Goal: Task Accomplishment & Management: Manage account settings

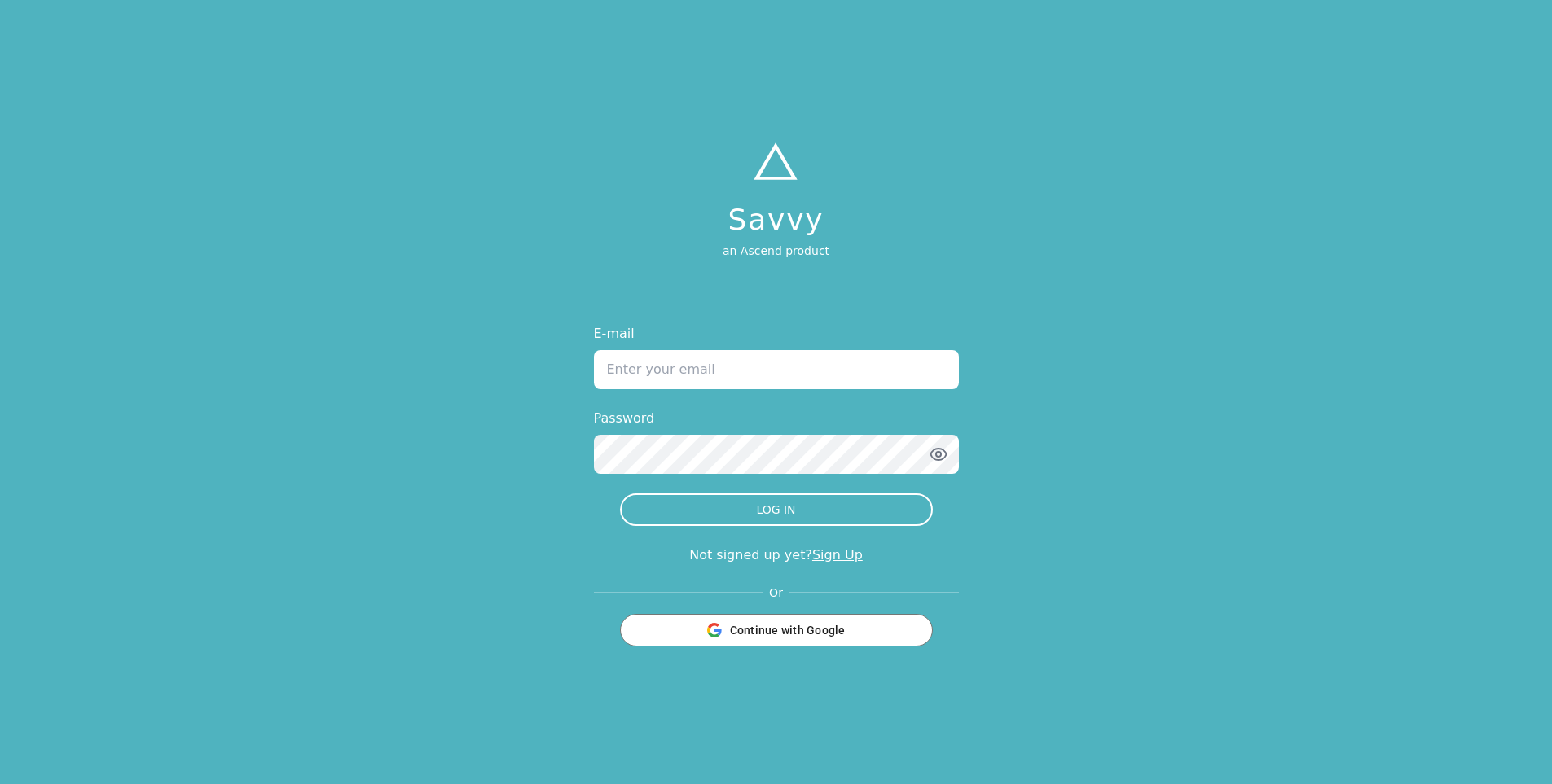
click at [725, 376] on input "E-mail" at bounding box center [776, 370] width 365 height 39
type input "[PERSON_NAME][EMAIL_ADDRESS][DOMAIN_NAME]"
click at [620, 494] on button "LOG IN" at bounding box center [776, 510] width 313 height 33
click at [946, 452] on icon "button" at bounding box center [938, 454] width 16 height 12
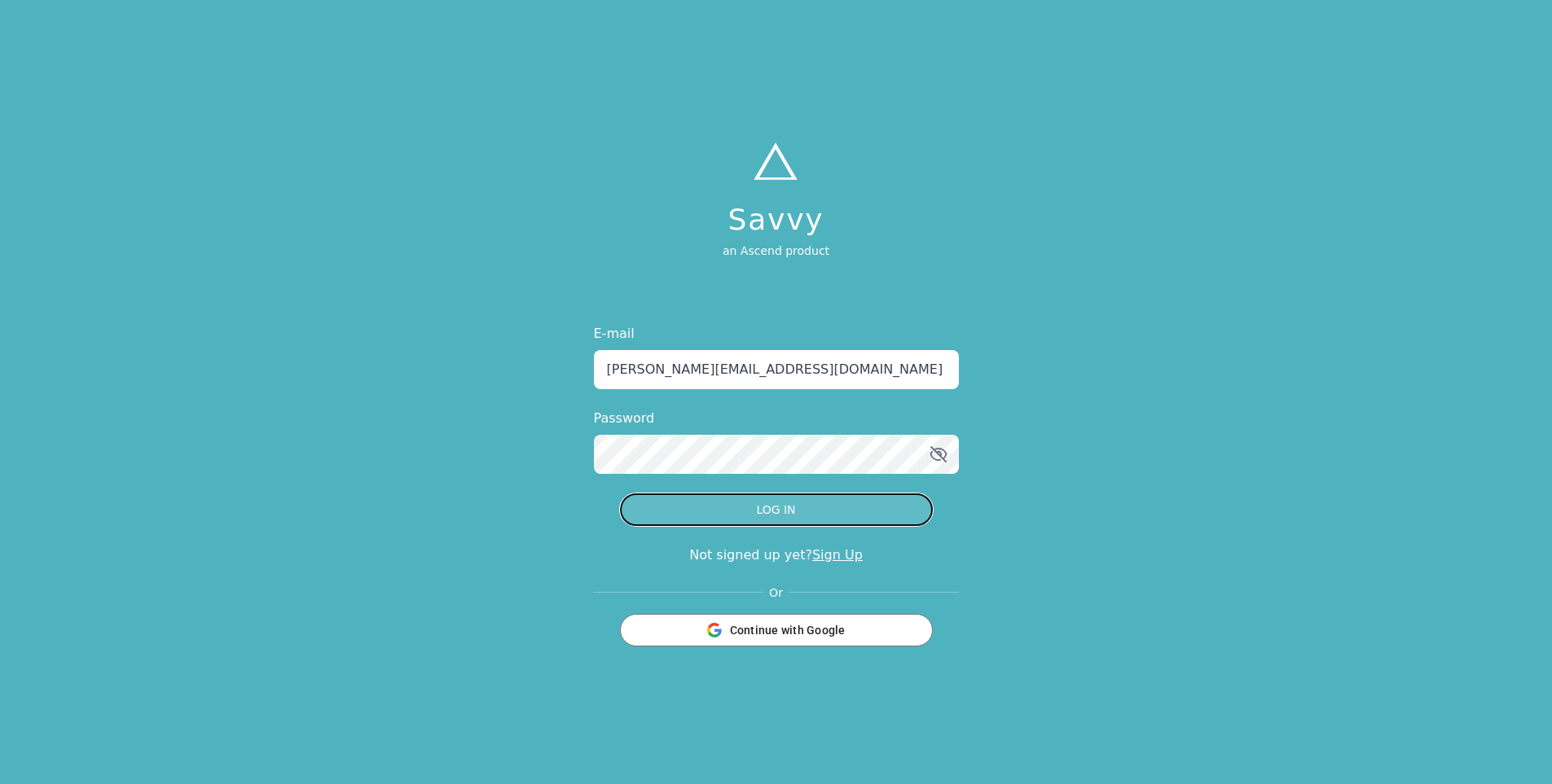
click at [835, 516] on button "LOG IN" at bounding box center [776, 510] width 313 height 33
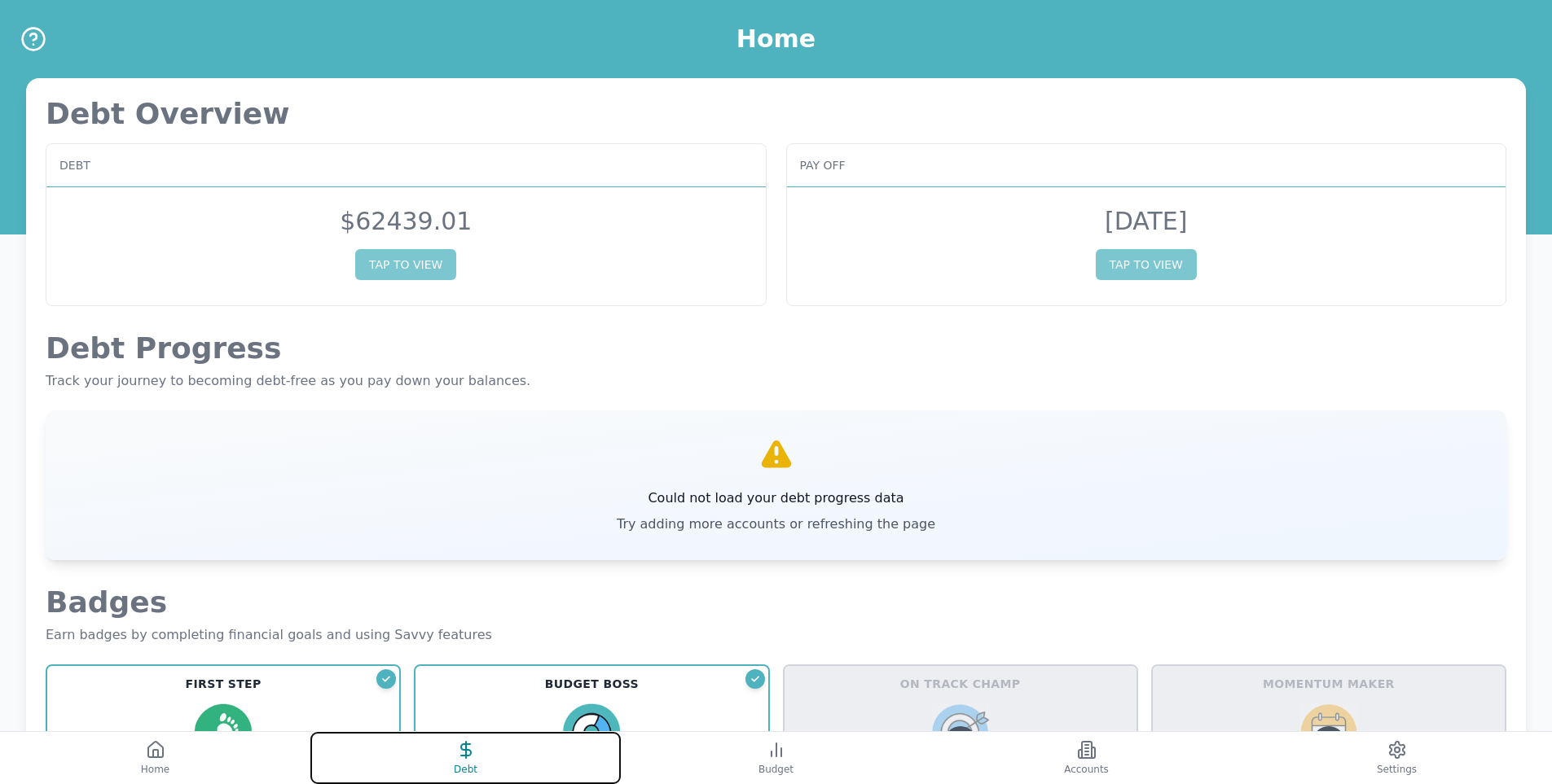
click at [495, 749] on button "Debt" at bounding box center [465, 758] width 310 height 52
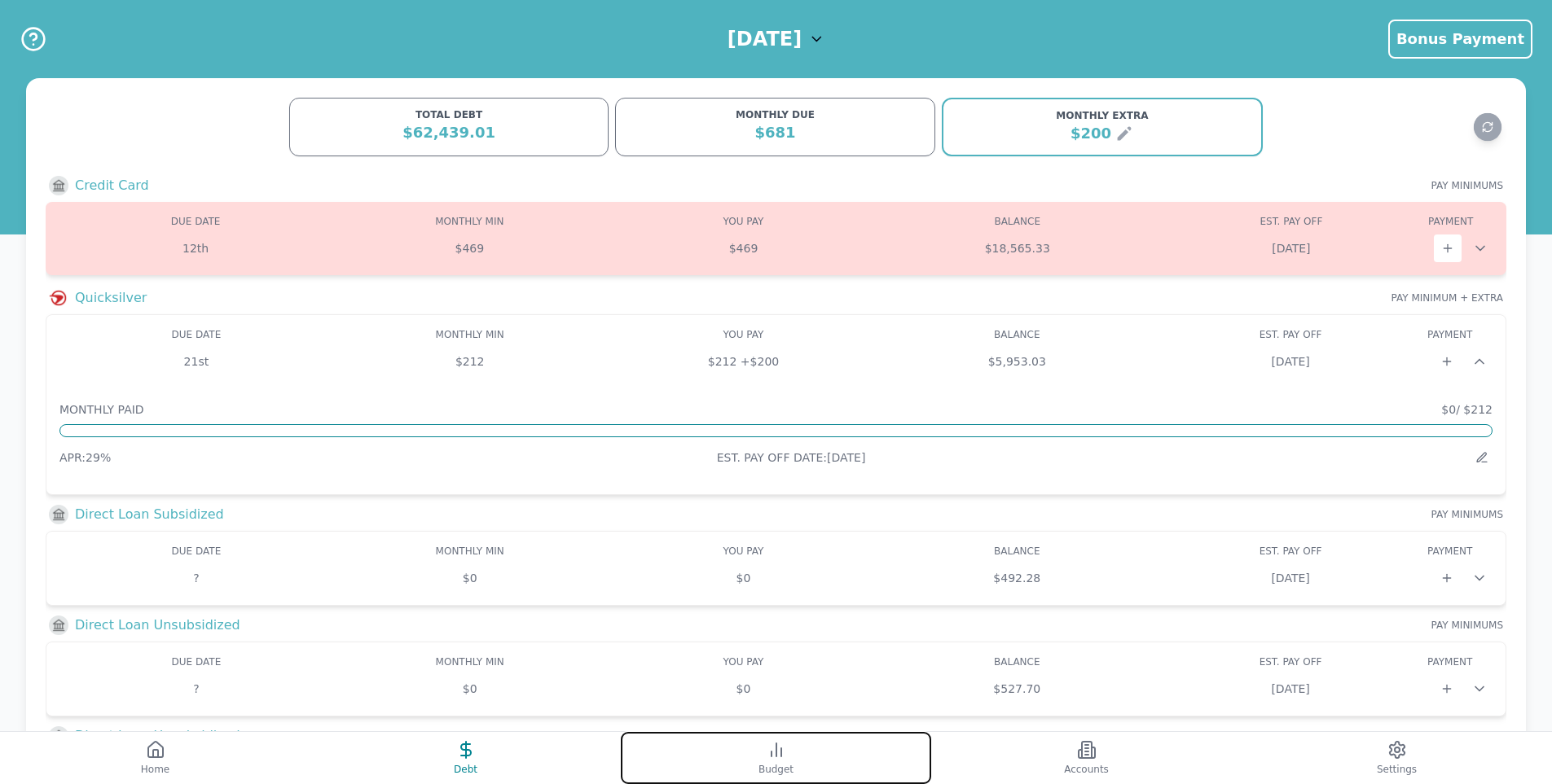
click at [756, 750] on button "Budget" at bounding box center [775, 758] width 310 height 52
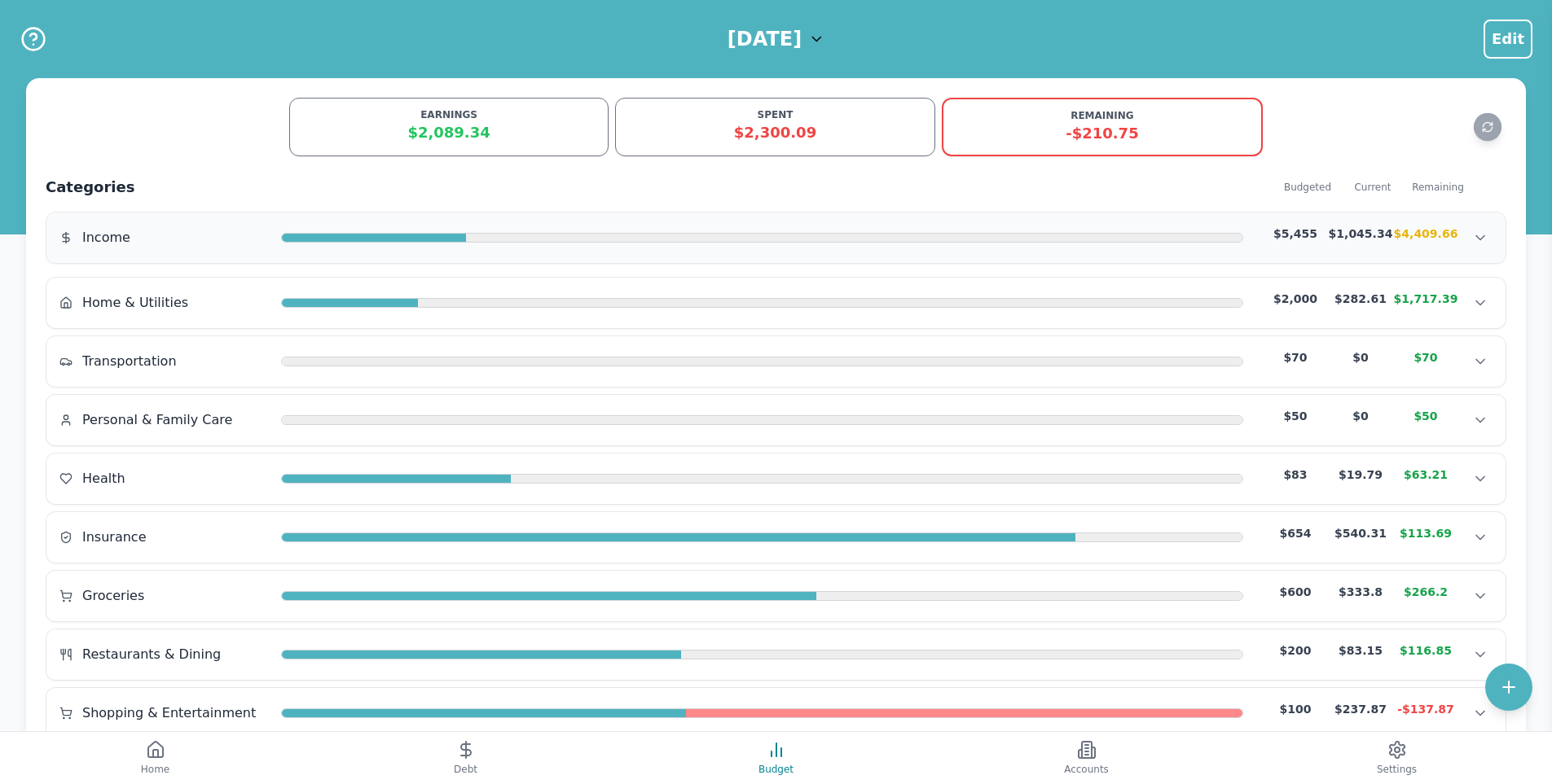
click at [839, 227] on div "Income $5,455 $1,045.34 $4,409.66" at bounding box center [775, 238] width 1433 height 25
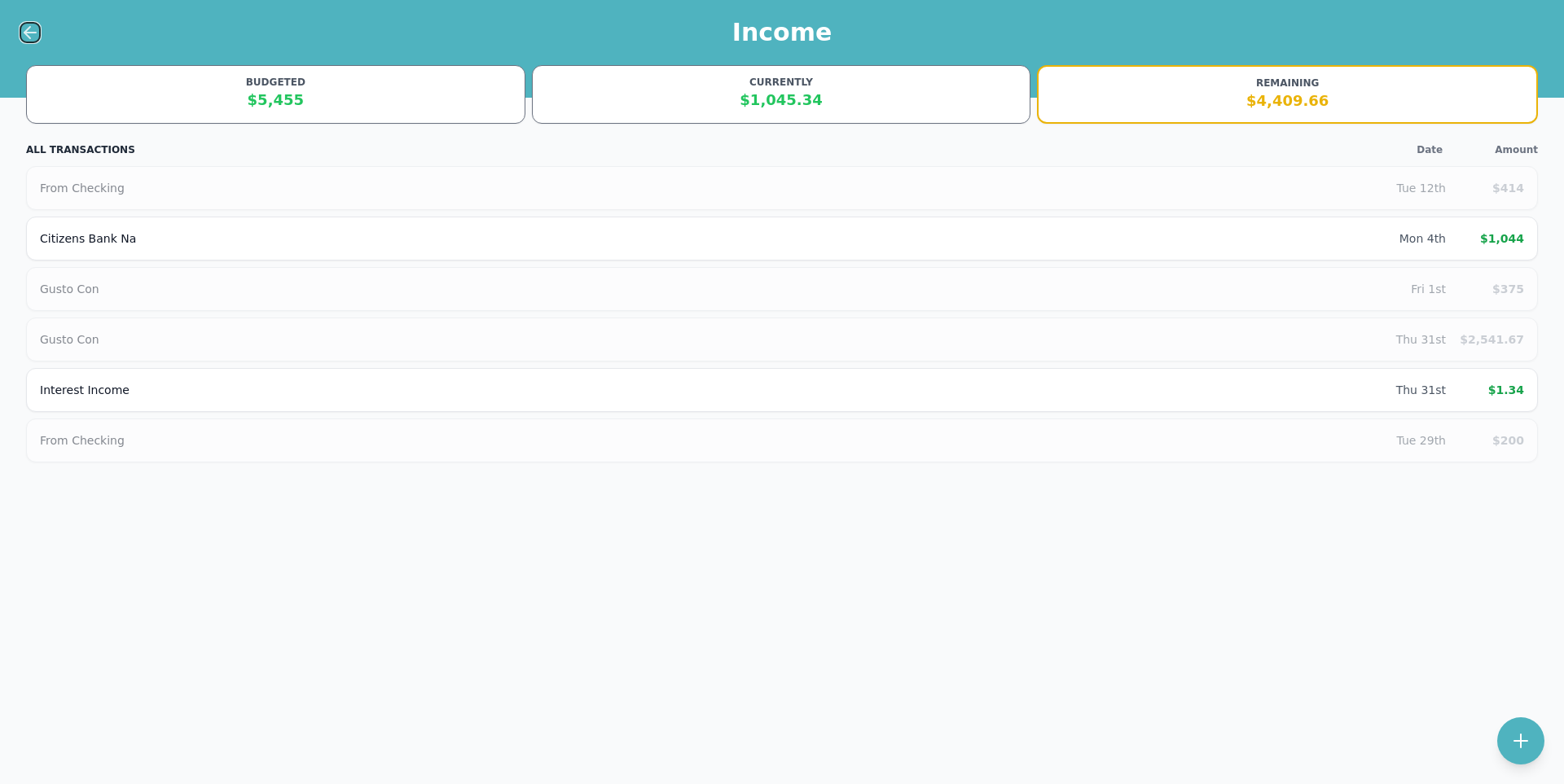
click at [30, 29] on icon at bounding box center [30, 33] width 20 height 20
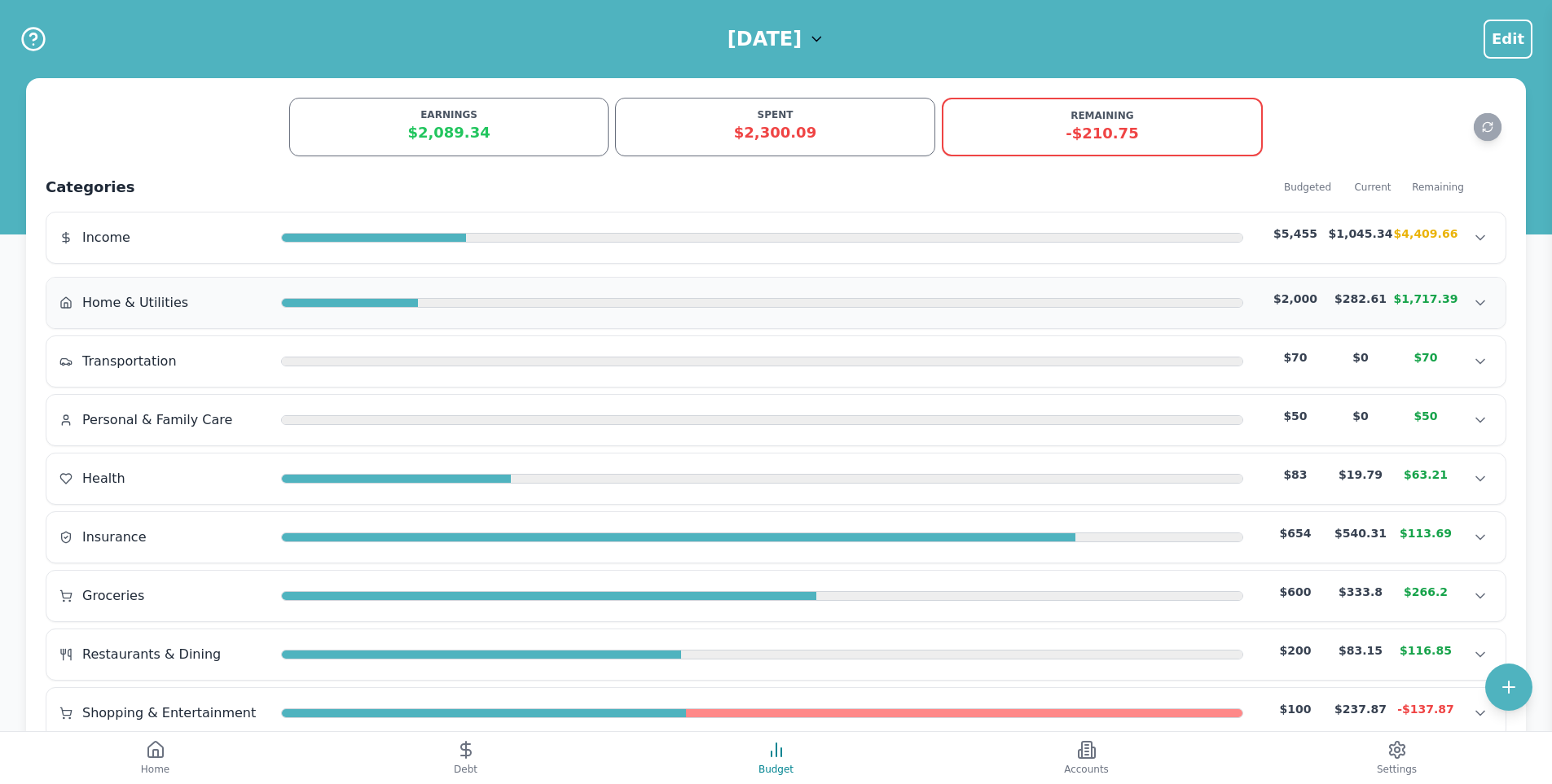
click at [451, 302] on div at bounding box center [830, 304] width 825 height 10
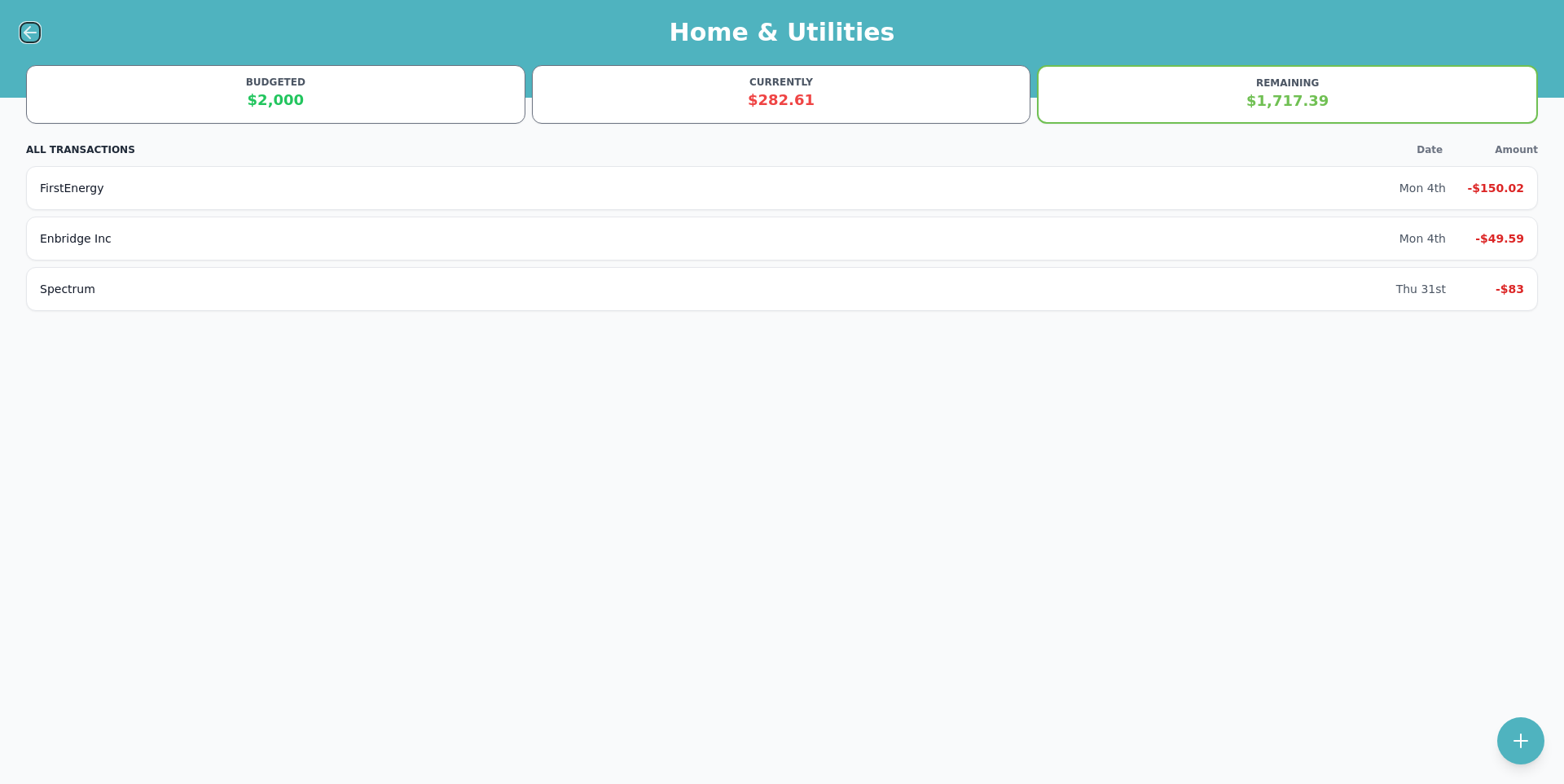
click at [25, 35] on icon at bounding box center [30, 33] width 20 height 20
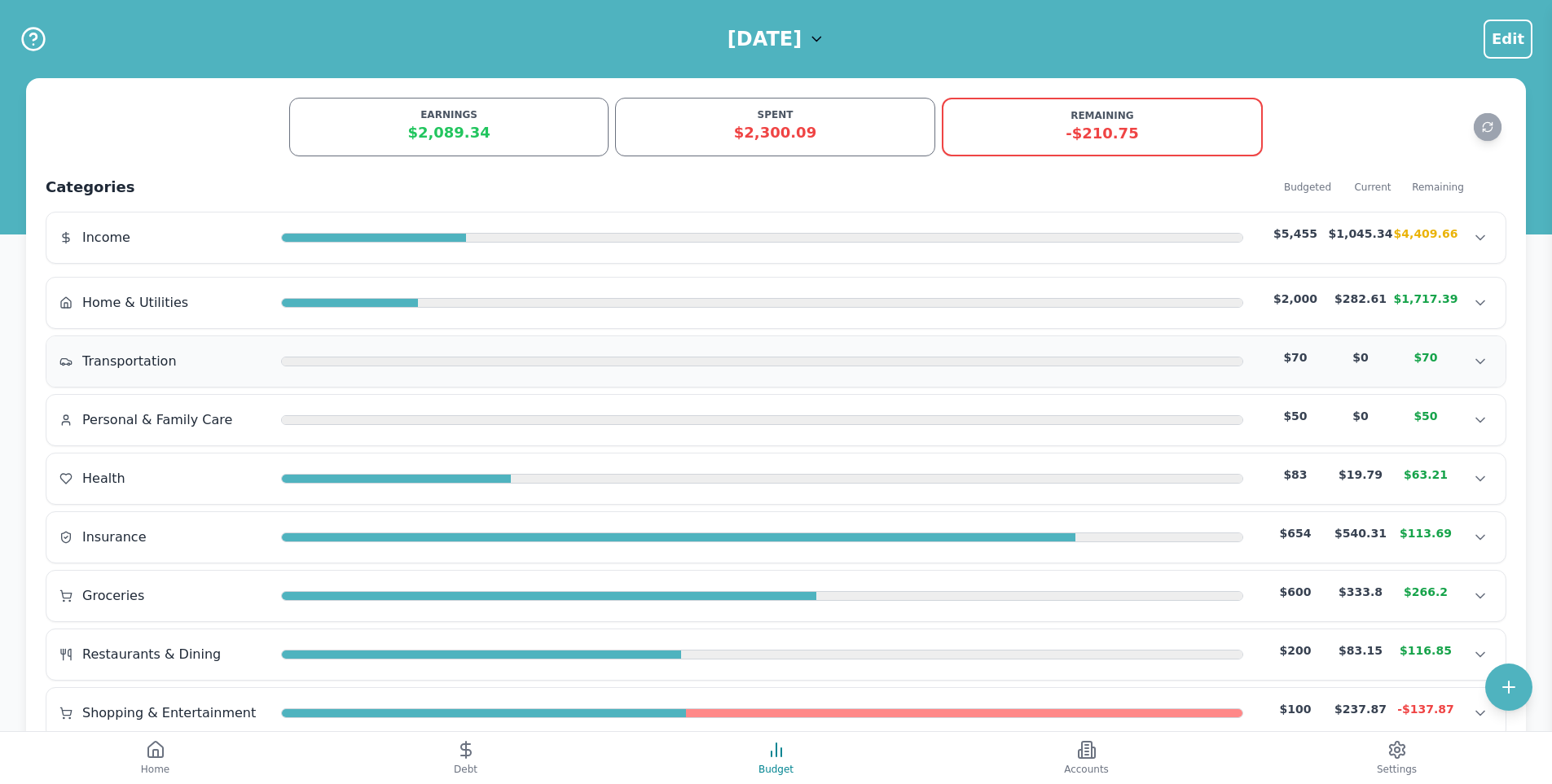
click at [379, 347] on div "Transportation $70 $0 $70 Transportation $70 $0 $70 Transportation $70 $0 $70" at bounding box center [775, 361] width 1459 height 50
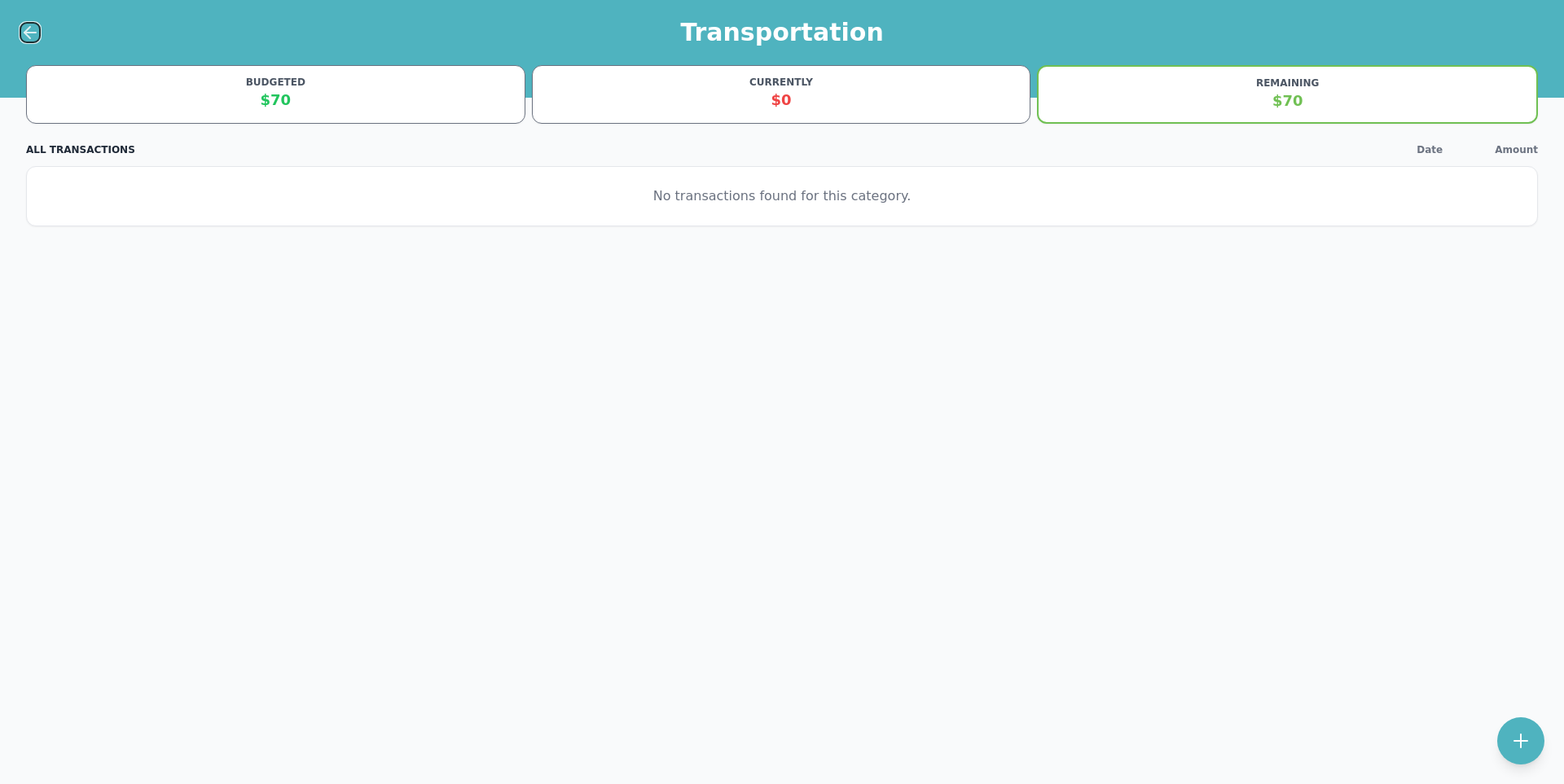
click at [32, 24] on icon at bounding box center [30, 33] width 20 height 20
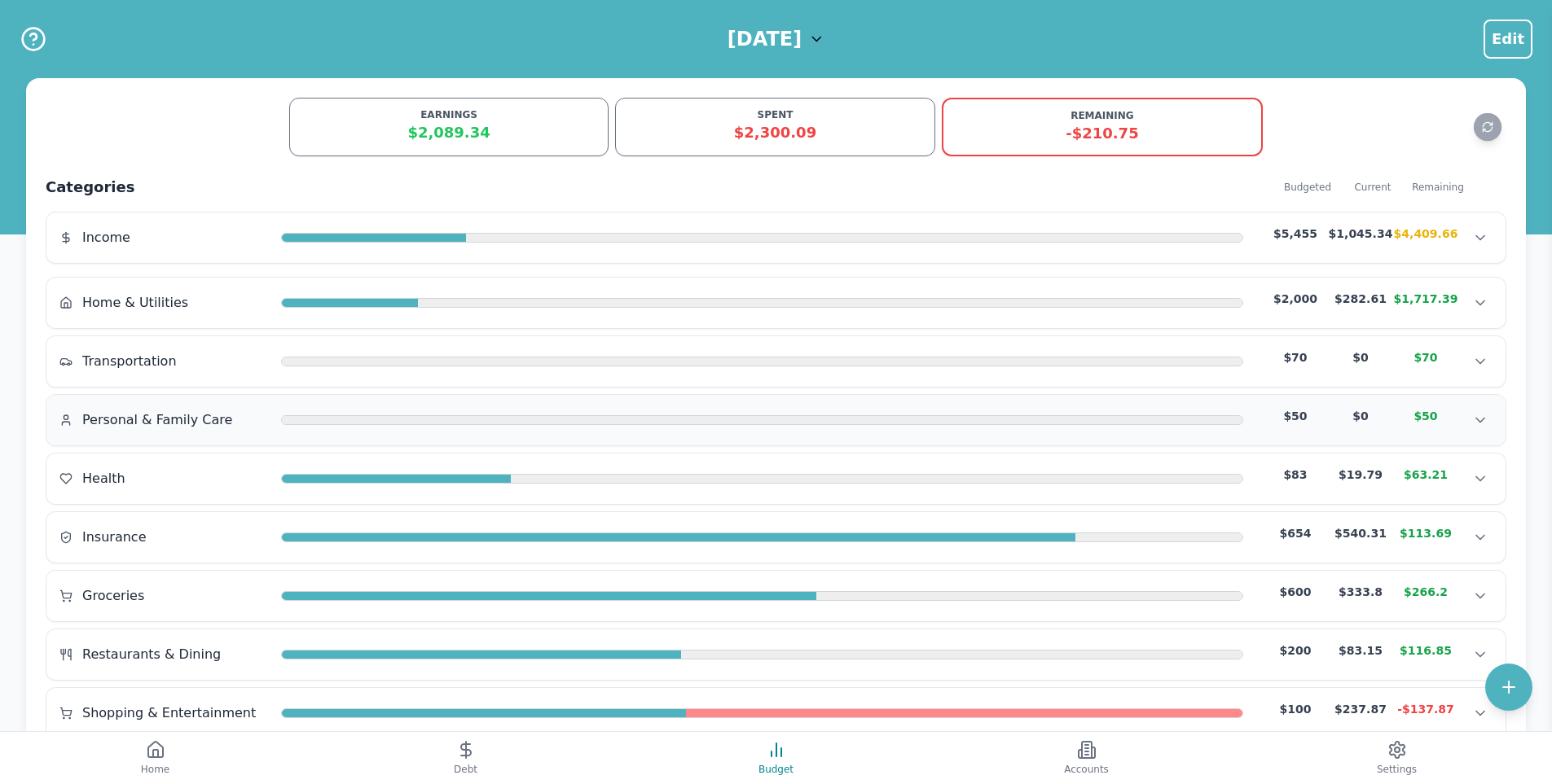
click at [313, 422] on div at bounding box center [762, 421] width 960 height 10
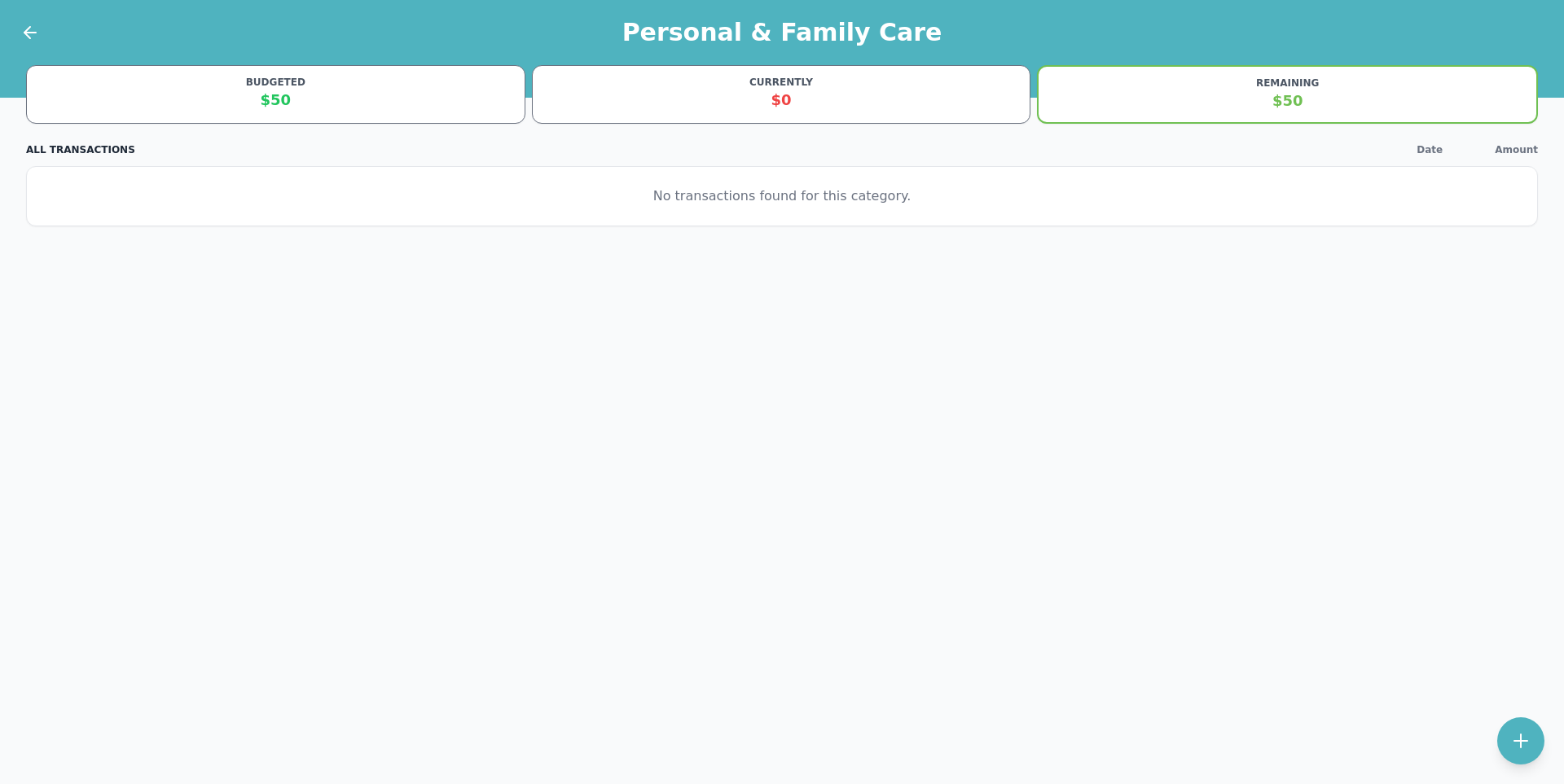
click at [40, 39] on div "Personal & Family Care" at bounding box center [782, 32] width 1564 height 65
click at [35, 35] on icon at bounding box center [30, 33] width 20 height 20
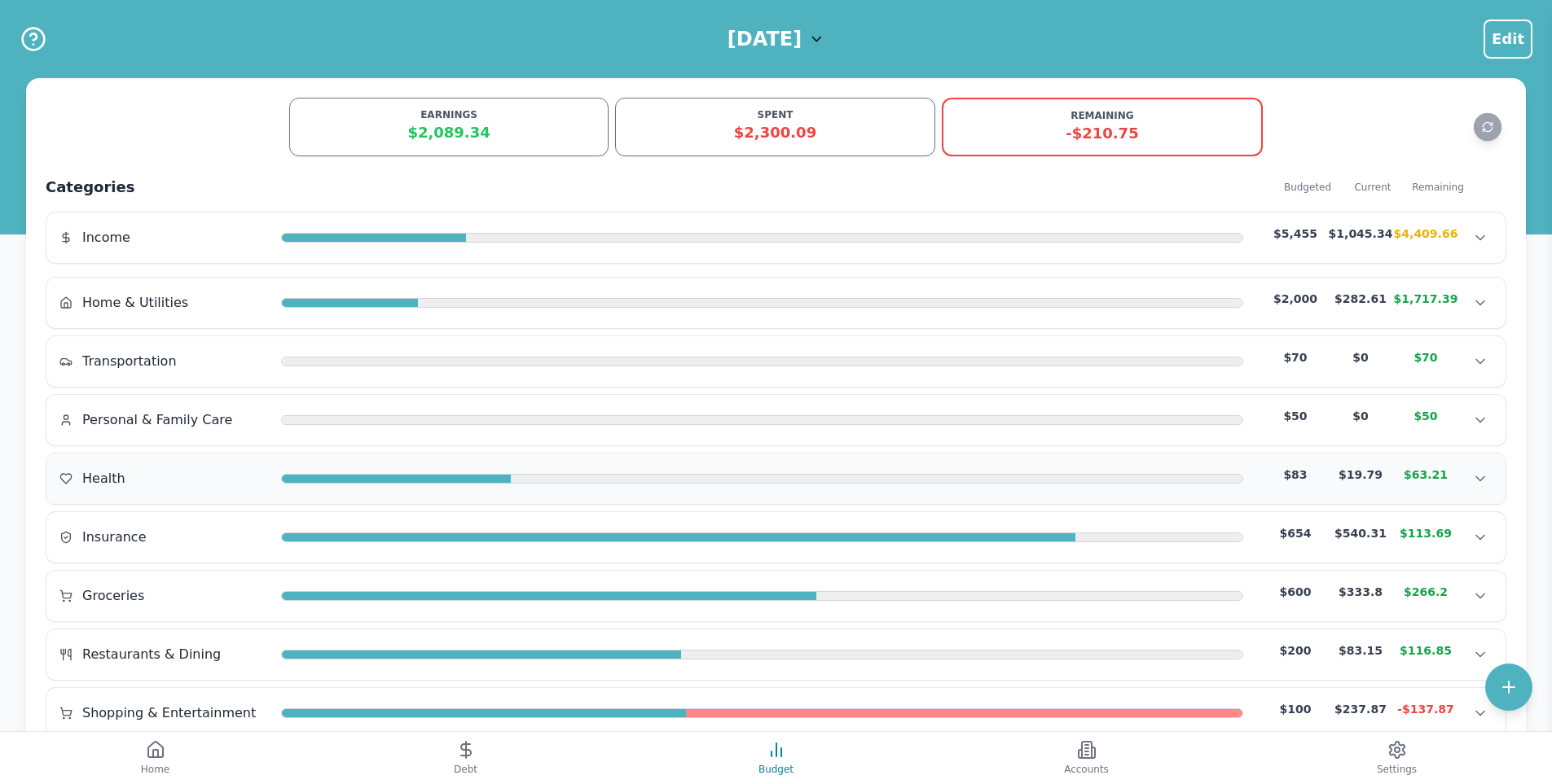
click at [350, 490] on div "Health $83 $19.79 $63.21" at bounding box center [775, 479] width 1433 height 25
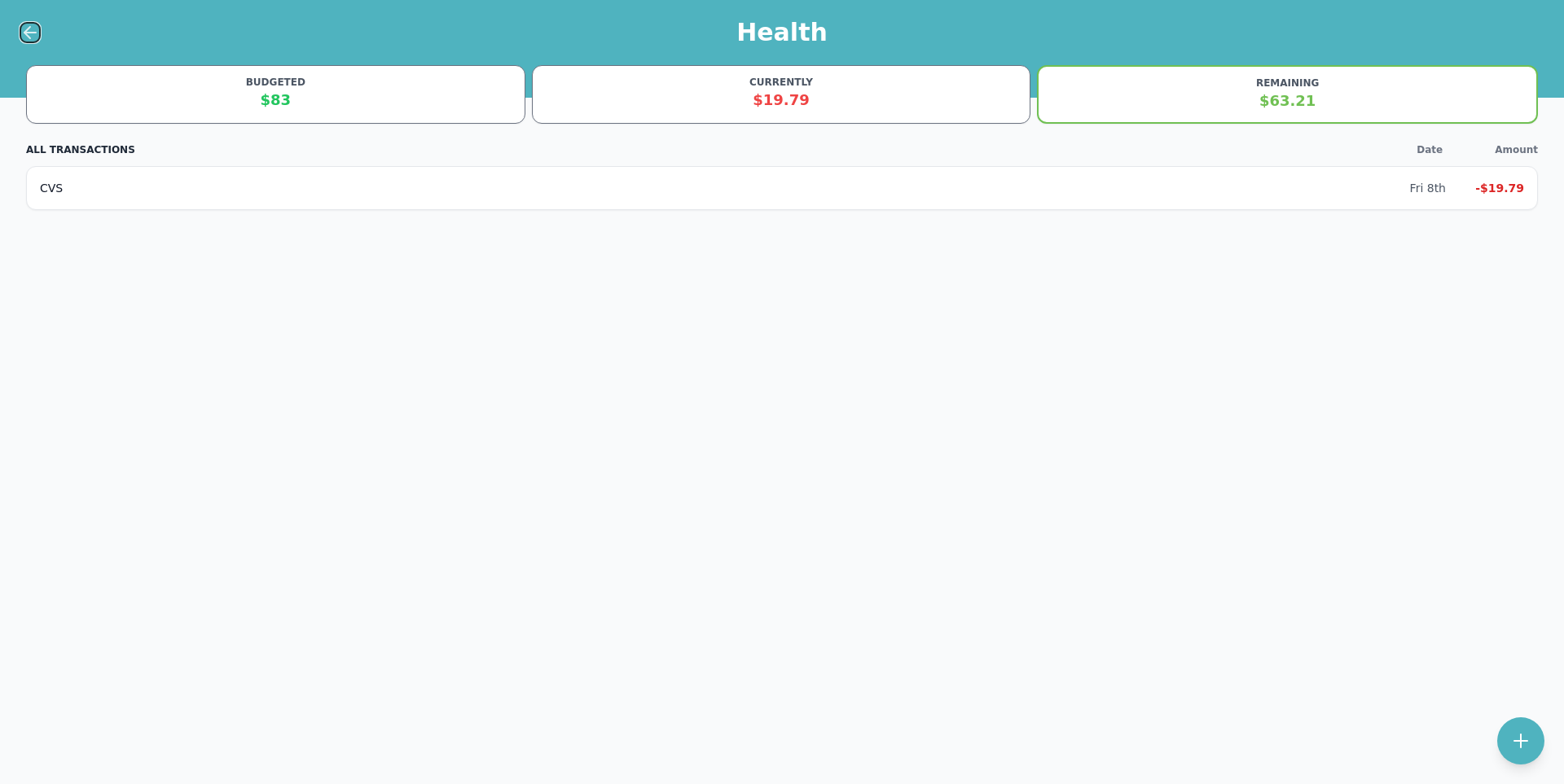
click at [27, 36] on icon at bounding box center [27, 33] width 6 height 12
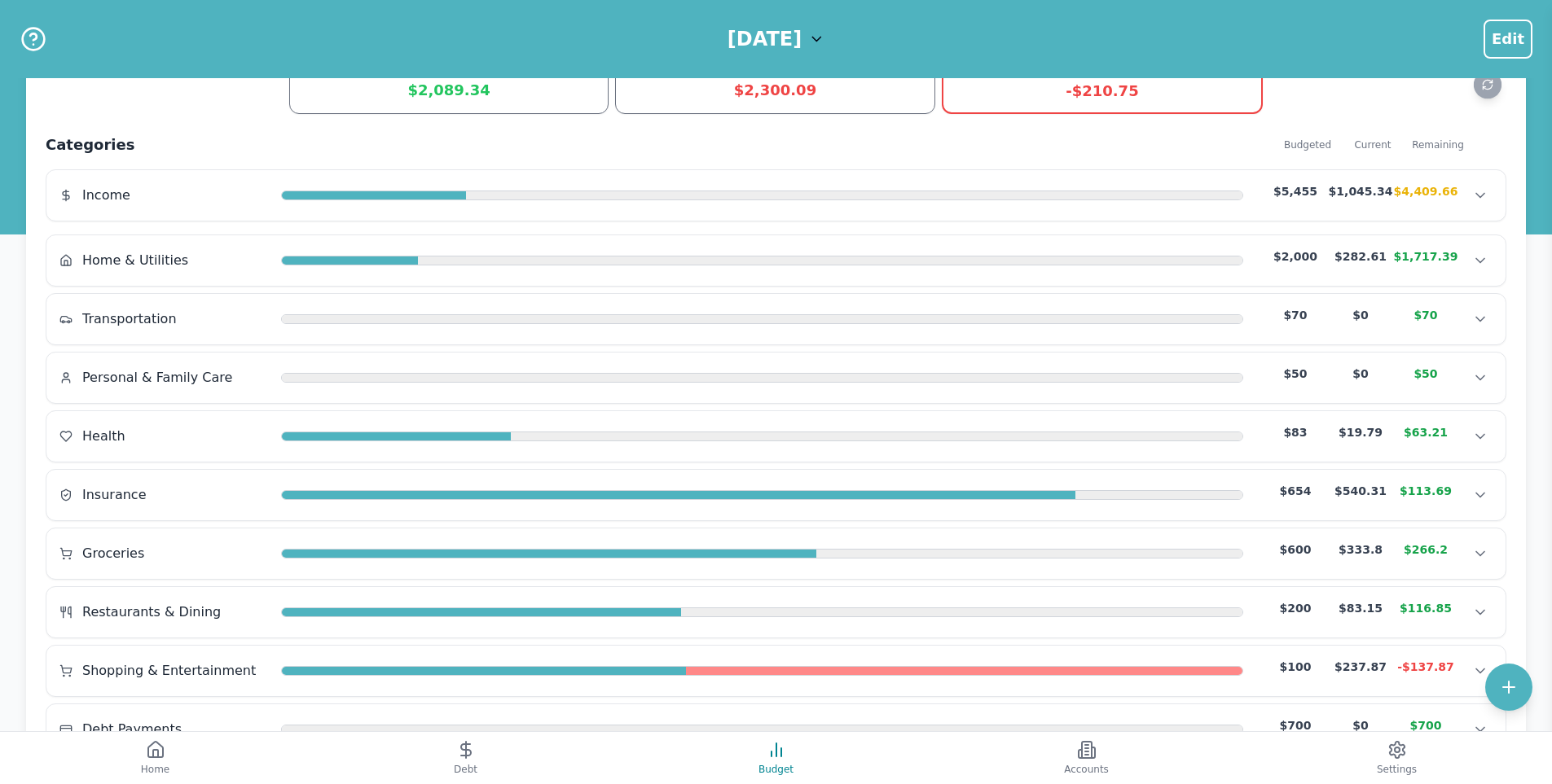
scroll to position [81, 0]
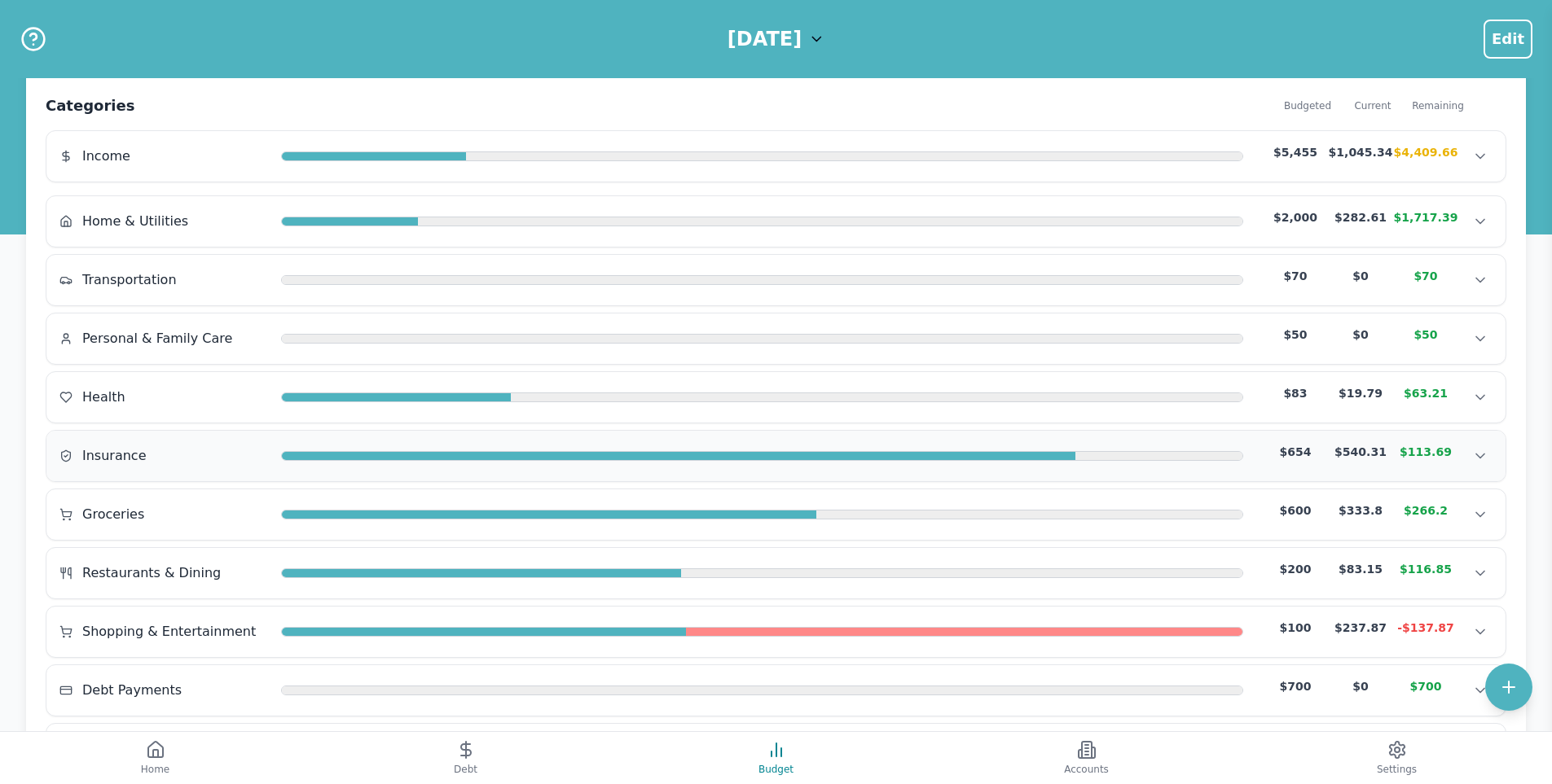
click at [358, 442] on div "Insurance $654 $540.31 $113.69 Insurance $654 $540.31 $113.69 Insurance $654 $5…" at bounding box center [775, 456] width 1459 height 50
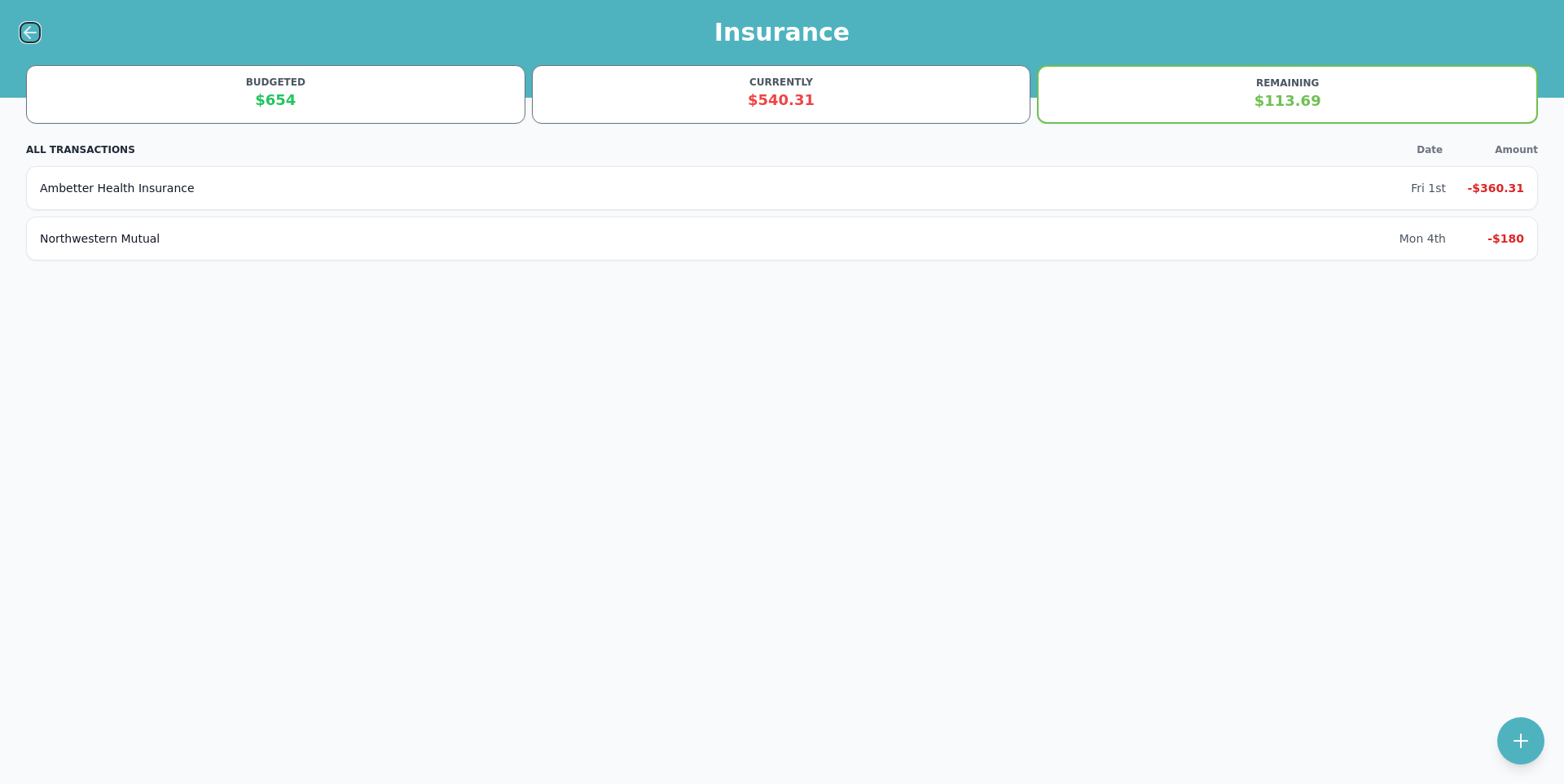
click at [25, 39] on icon at bounding box center [30, 33] width 20 height 20
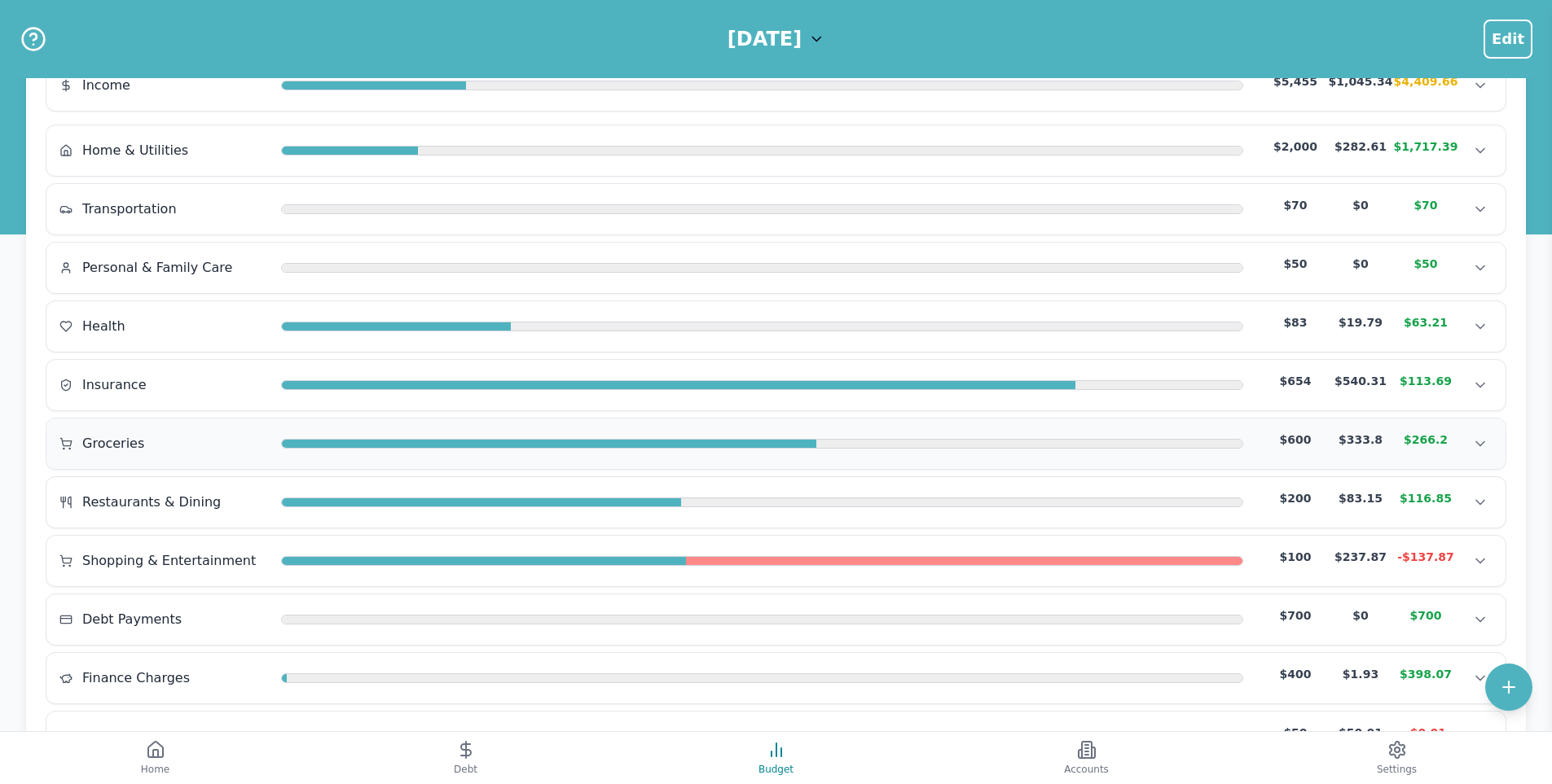
scroll to position [163, 0]
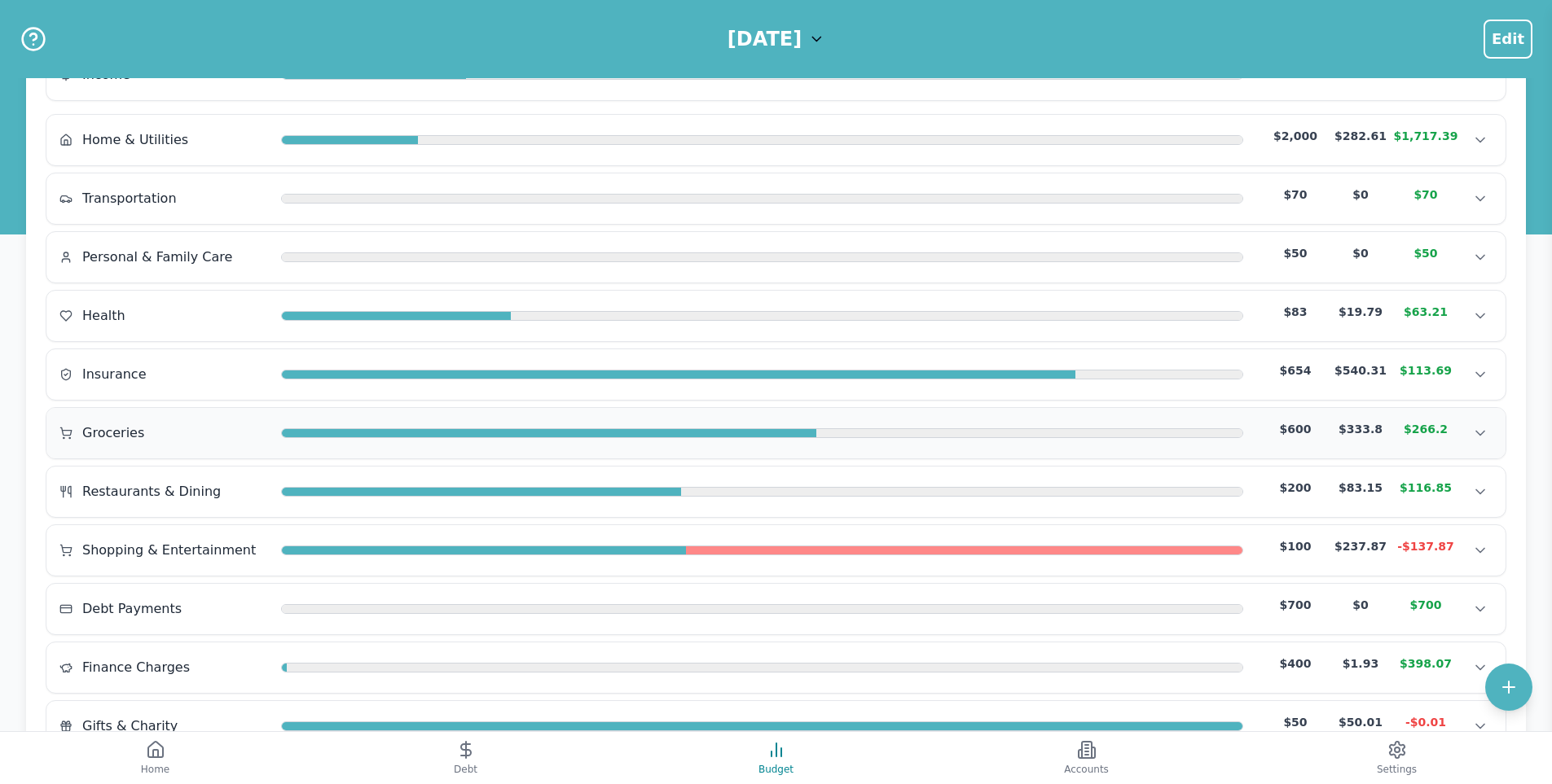
click at [430, 429] on div at bounding box center [549, 434] width 534 height 10
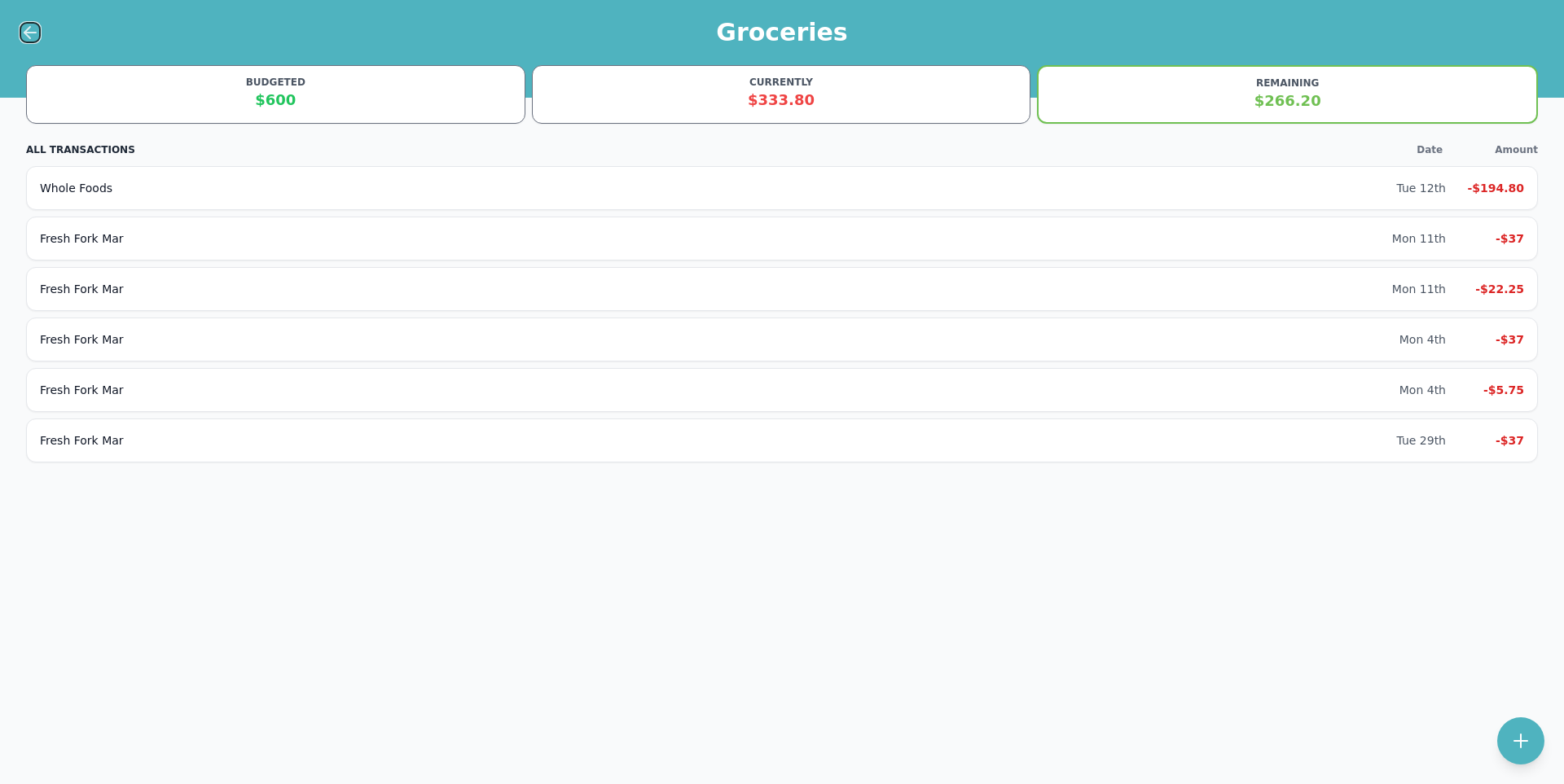
click at [33, 38] on icon at bounding box center [30, 33] width 20 height 20
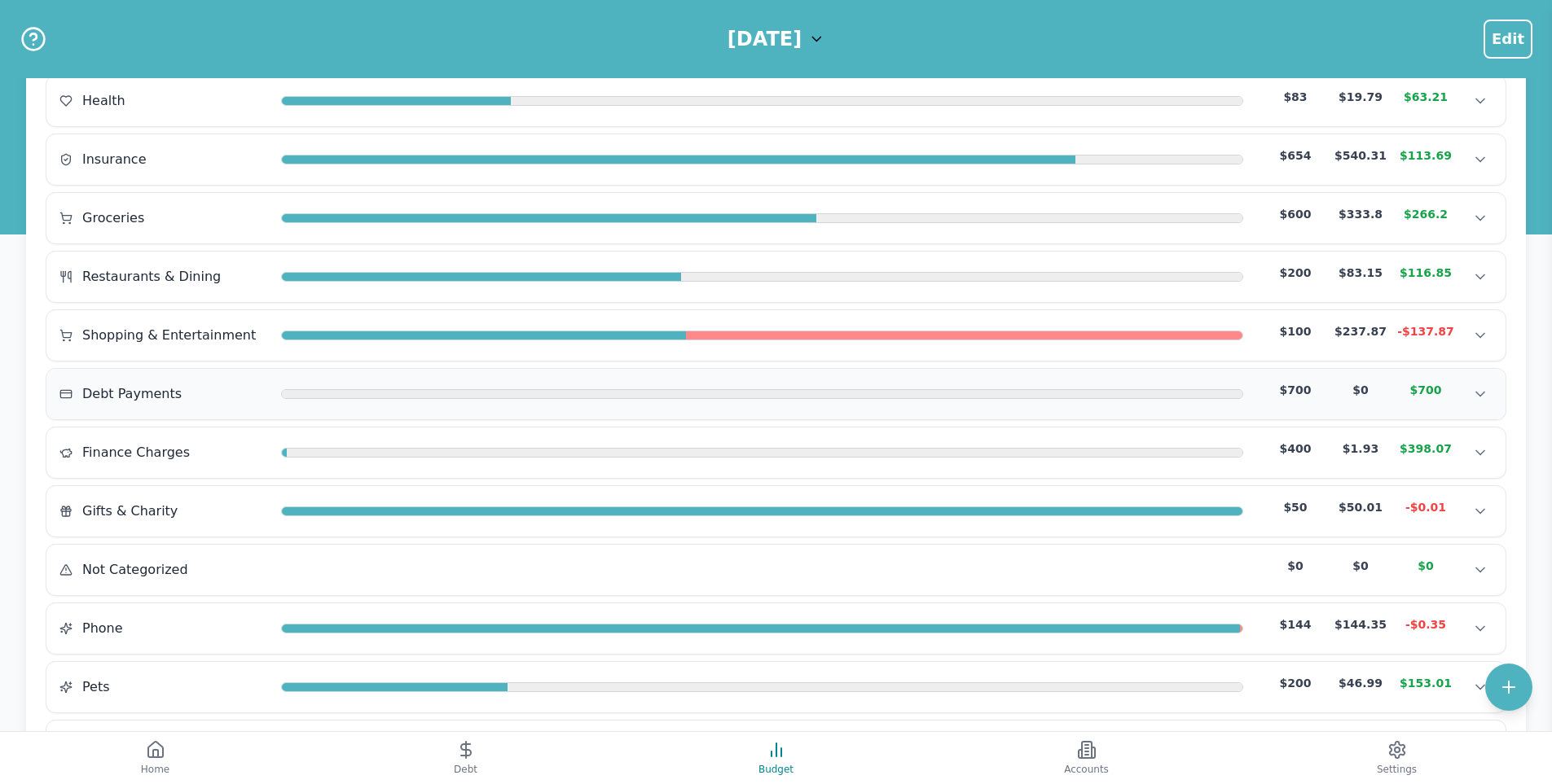
scroll to position [407, 0]
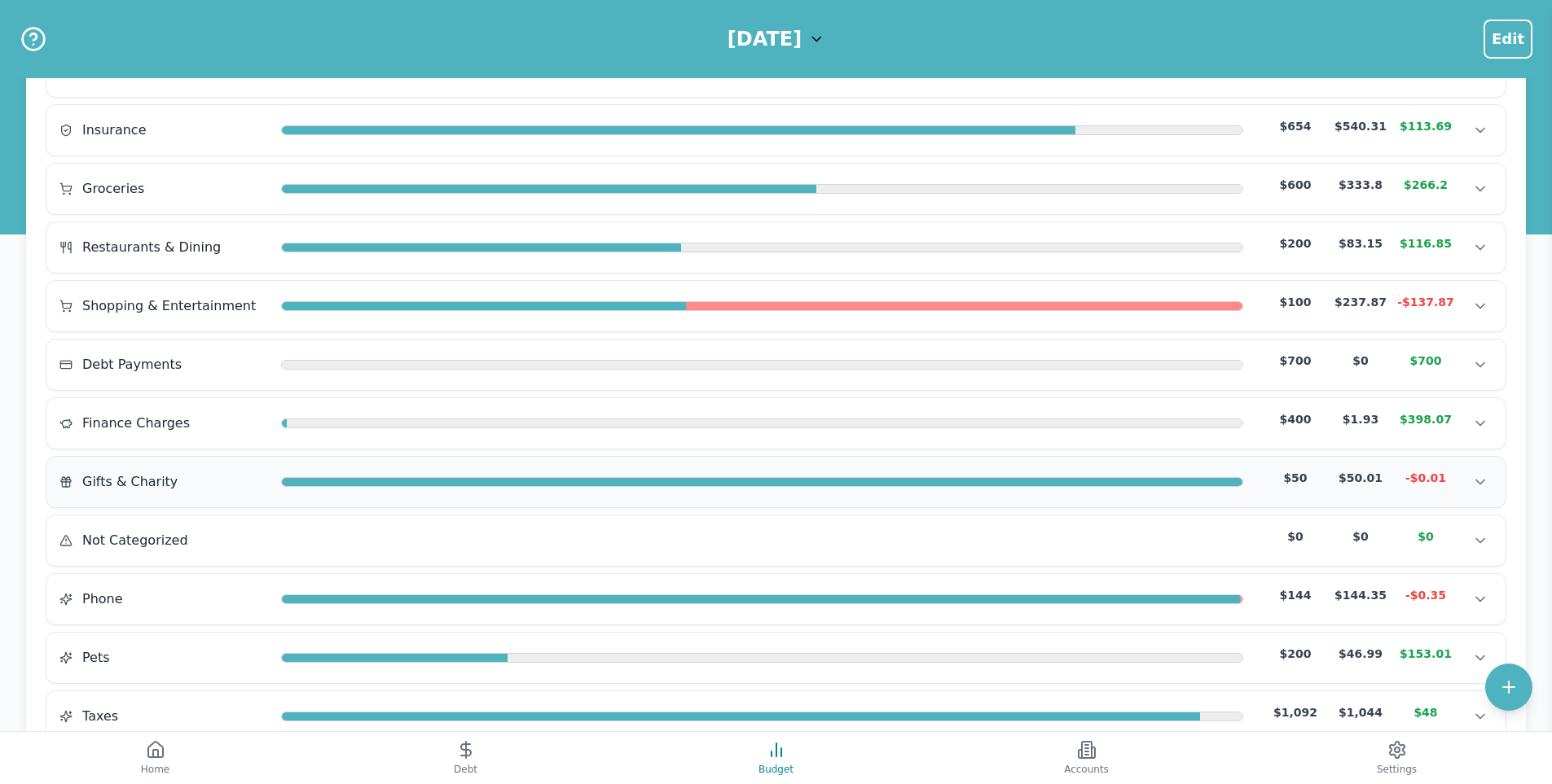
click at [386, 494] on div "Gifts & Charity $50 $50.01 -$0.01" at bounding box center [775, 482] width 1433 height 25
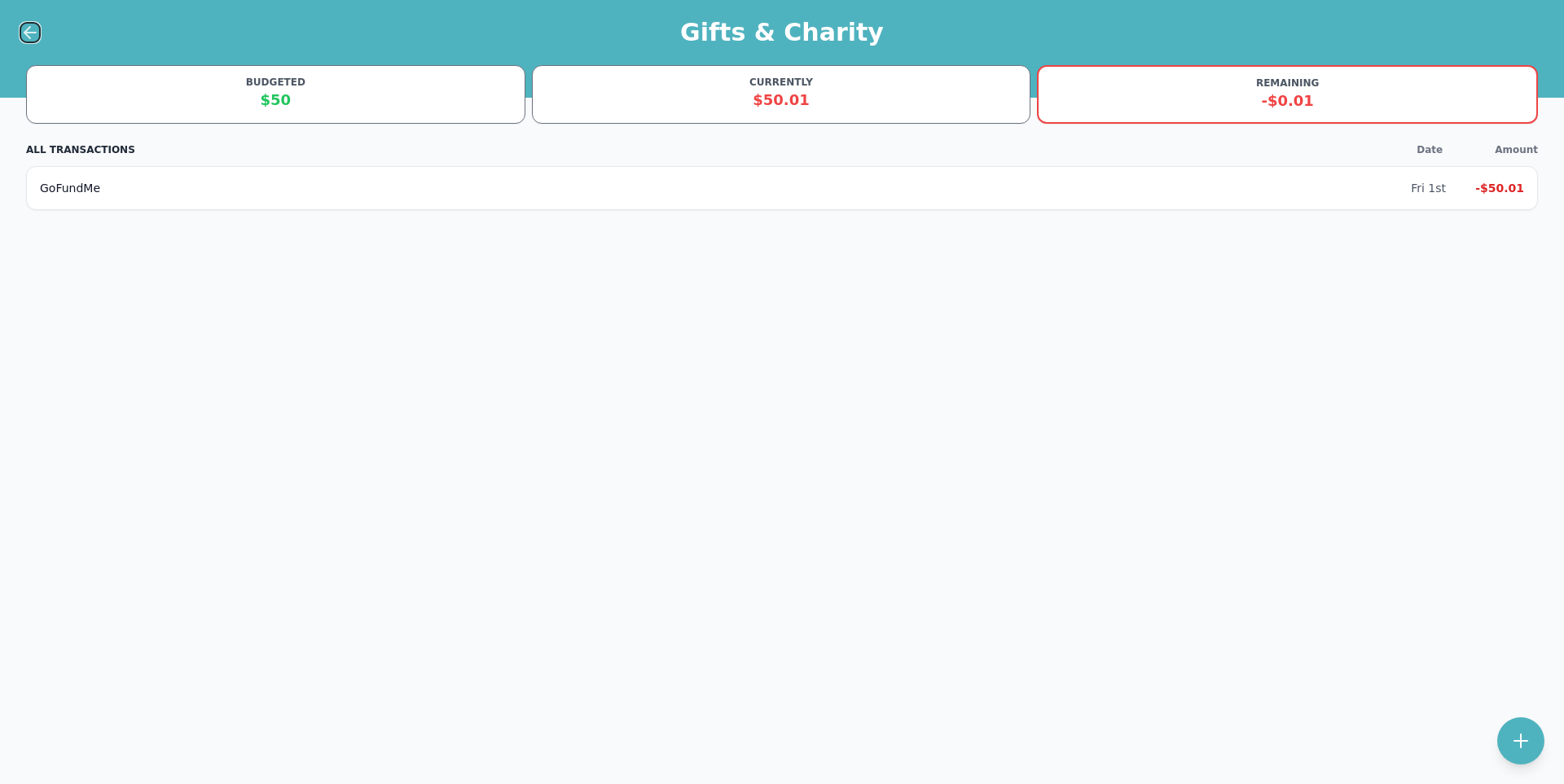
click at [25, 33] on icon at bounding box center [30, 33] width 12 height 0
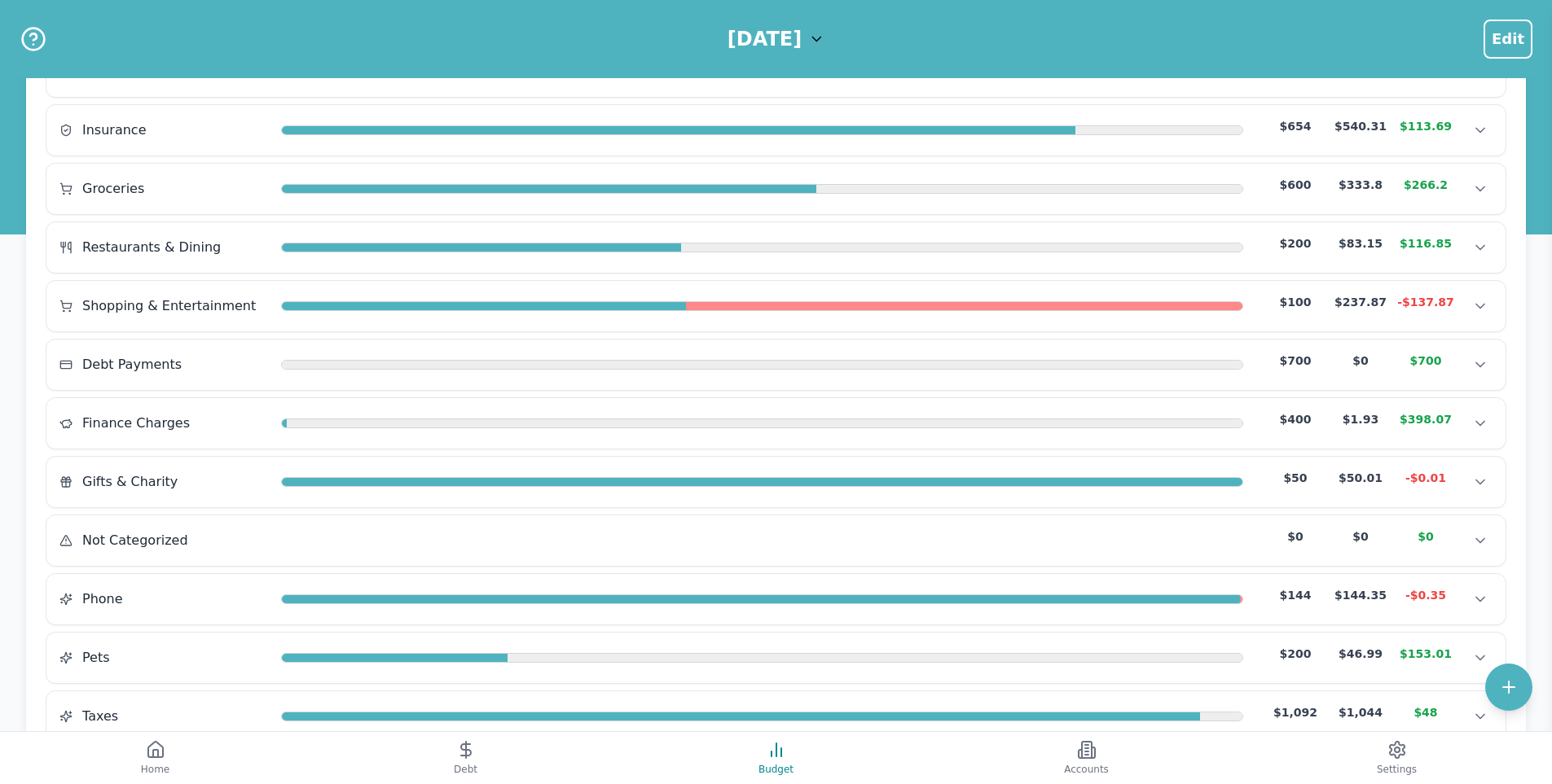
scroll to position [733, 0]
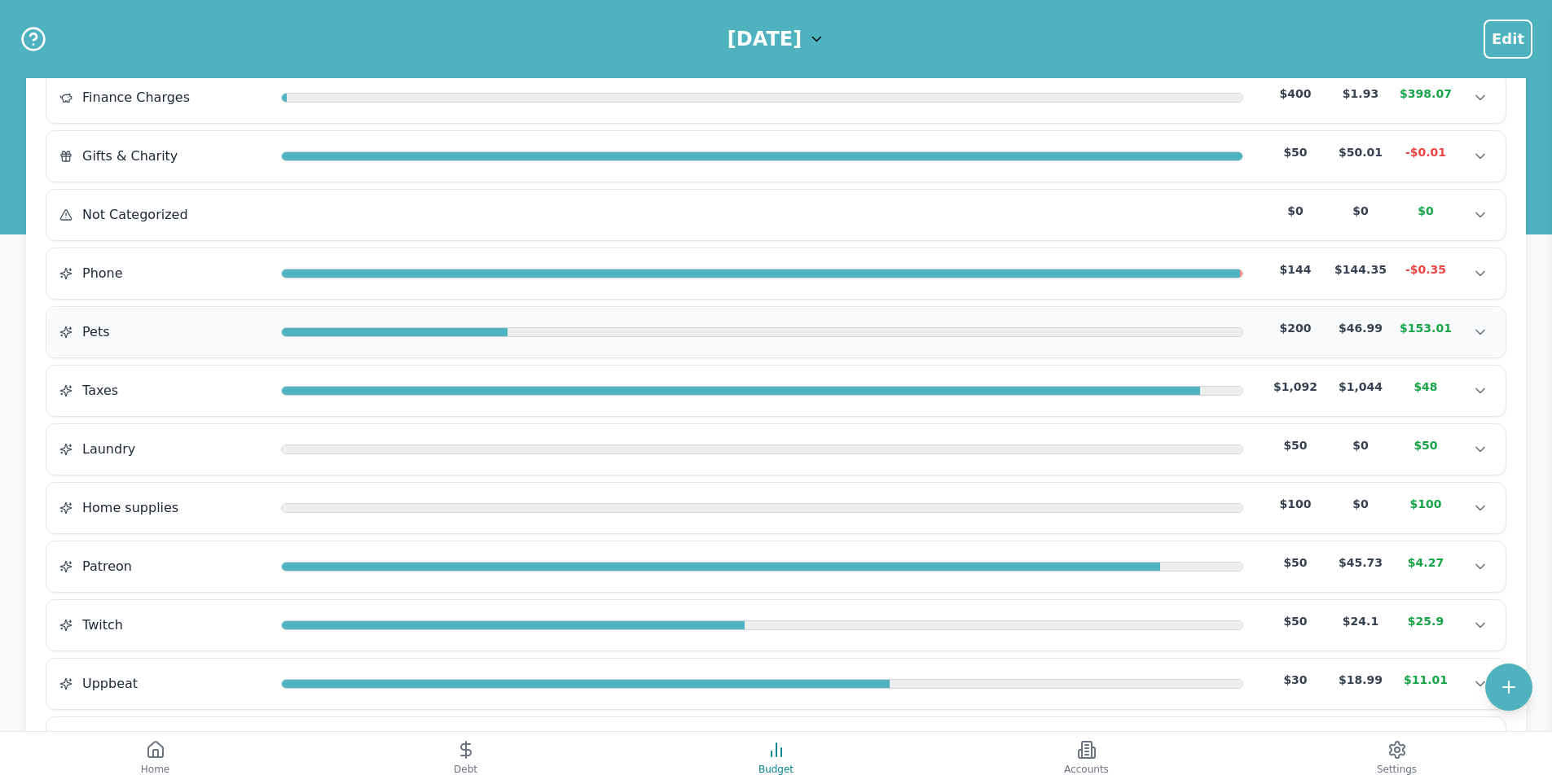
click at [373, 336] on div at bounding box center [395, 333] width 225 height 10
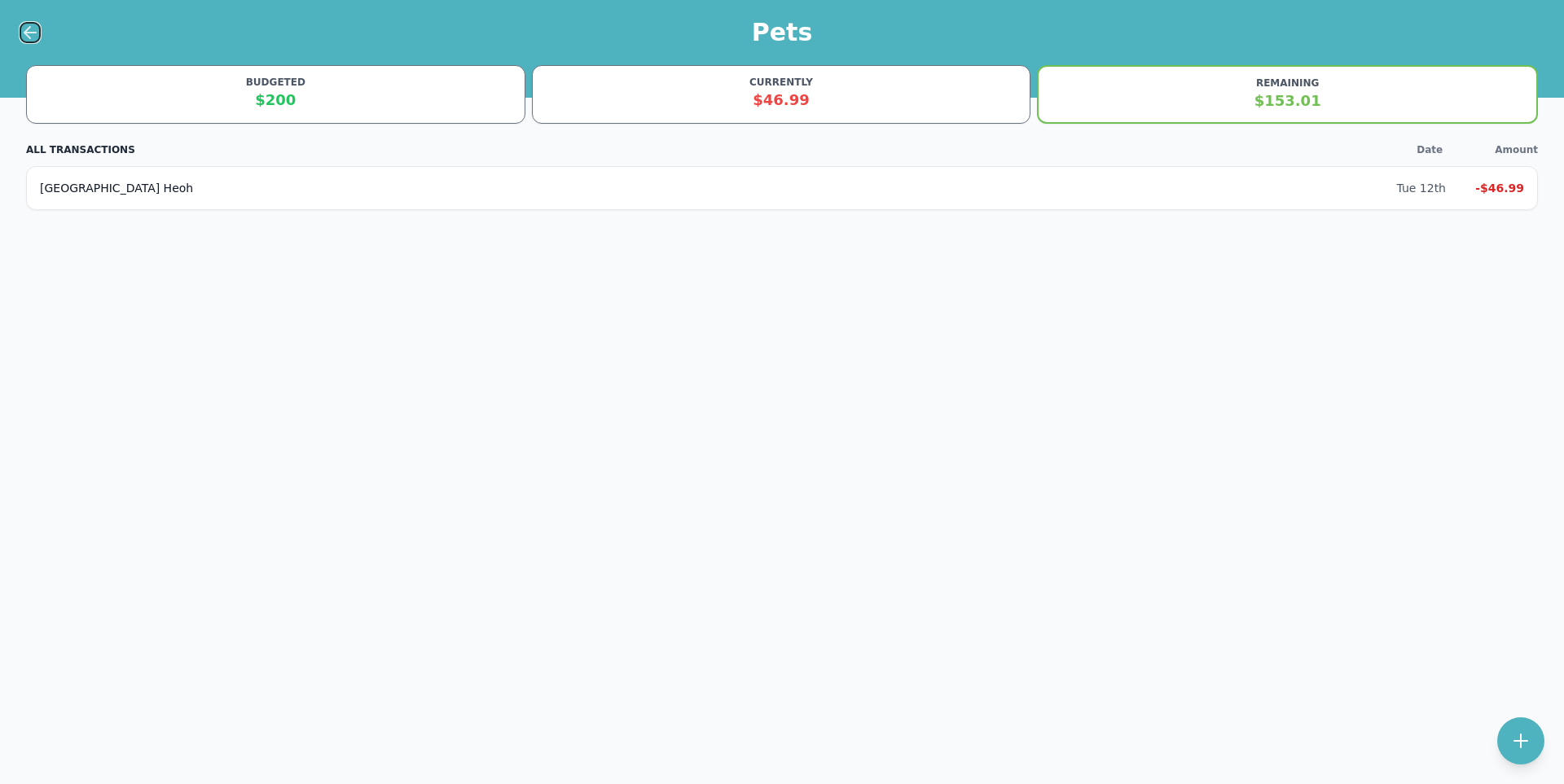
click at [28, 31] on icon at bounding box center [30, 33] width 20 height 20
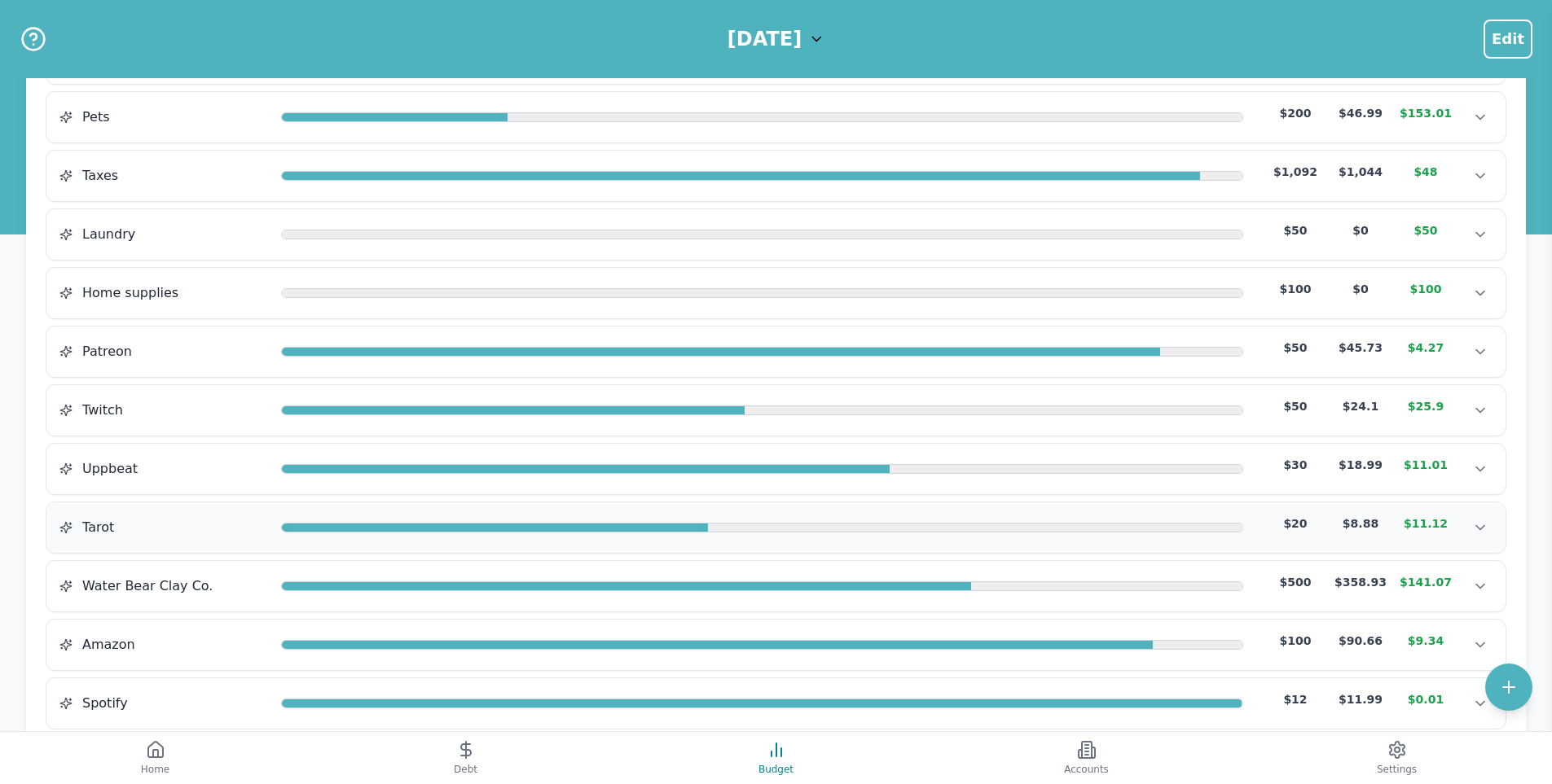
scroll to position [977, 0]
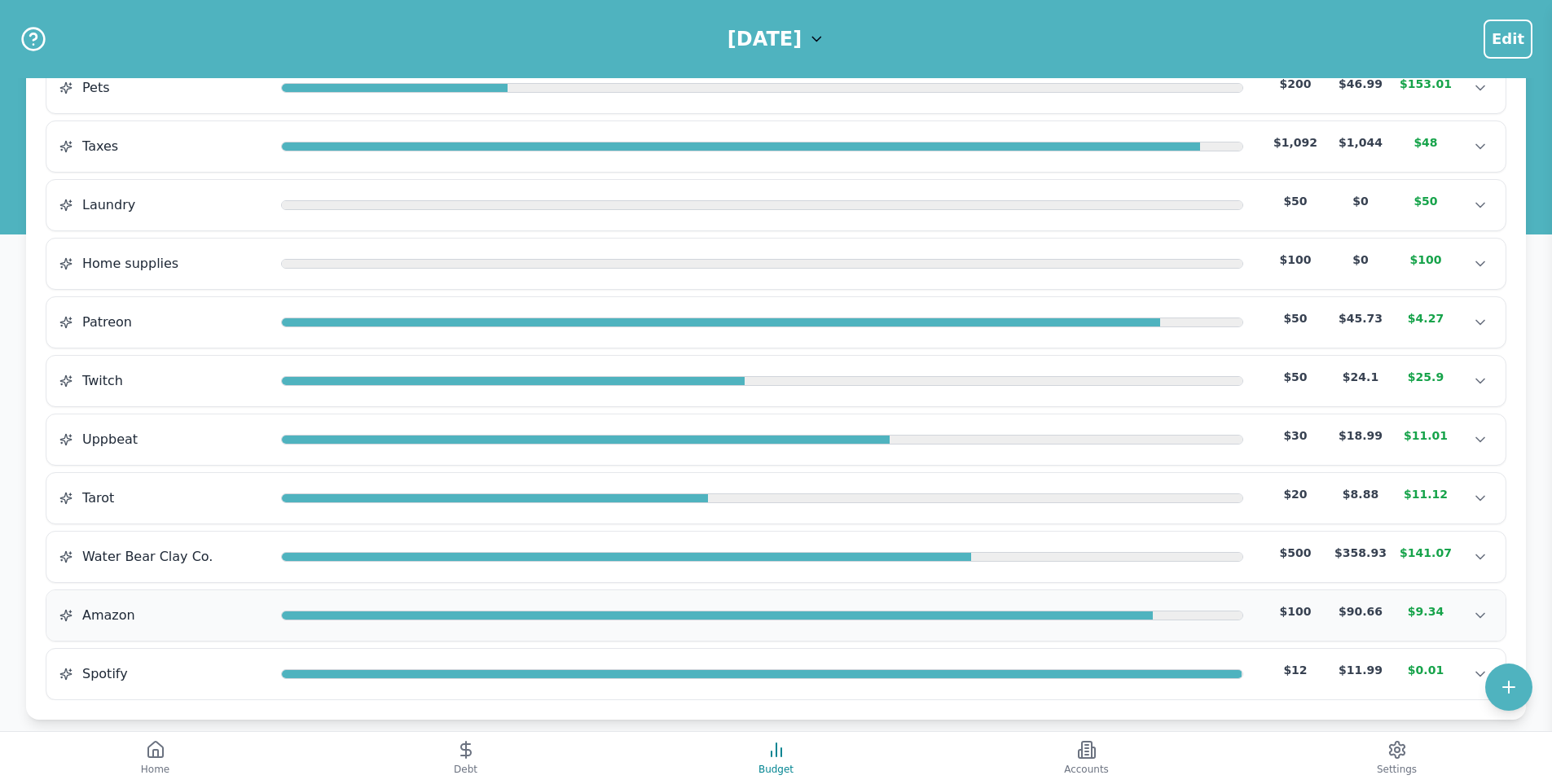
click at [452, 631] on div "Amazon $100 $90.66 $9.34 Amazon $100 $90.66 $9.34 Amazon $100 $90.66 $9.34" at bounding box center [775, 615] width 1459 height 50
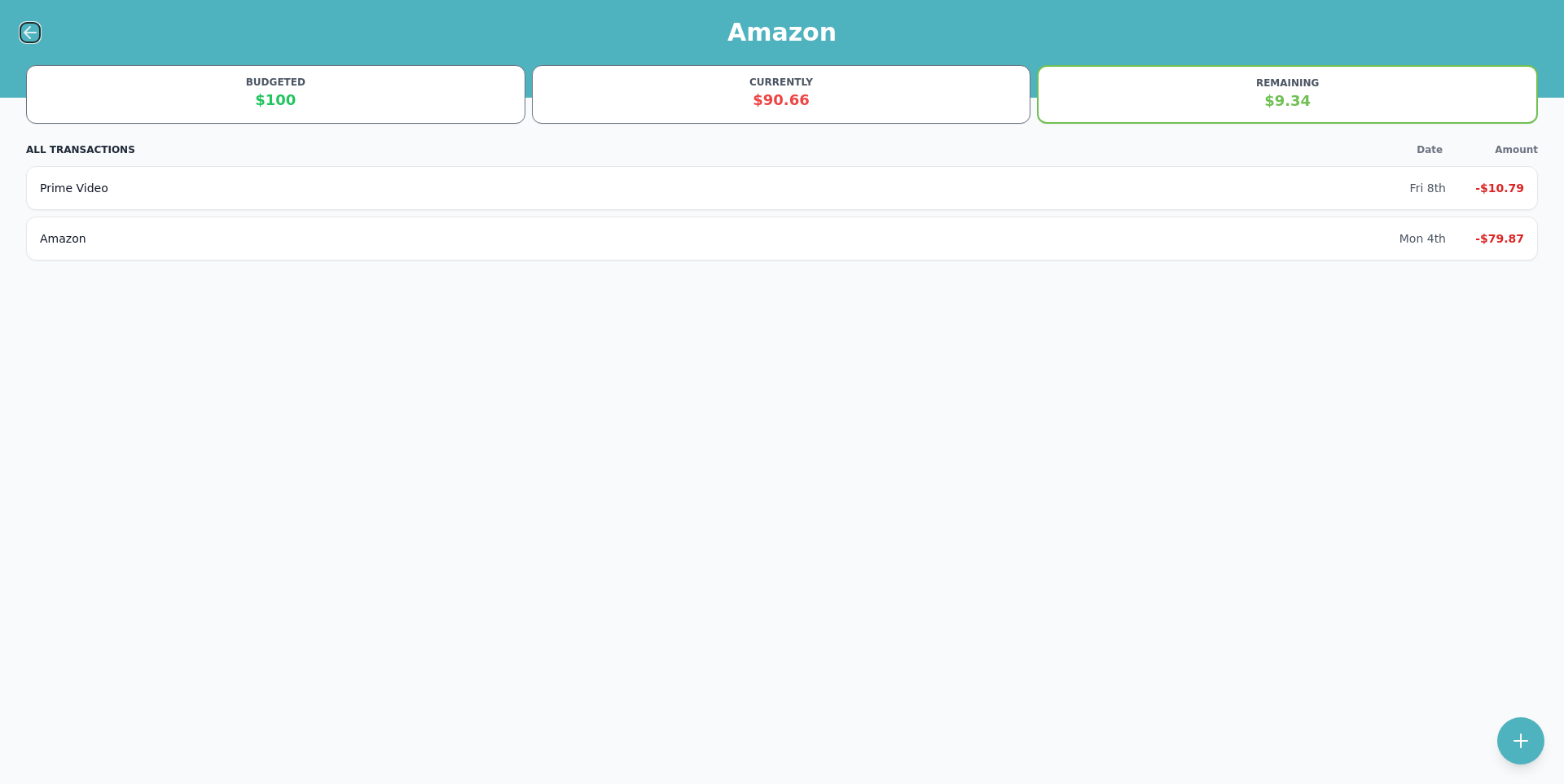
click at [36, 35] on icon at bounding box center [30, 33] width 20 height 20
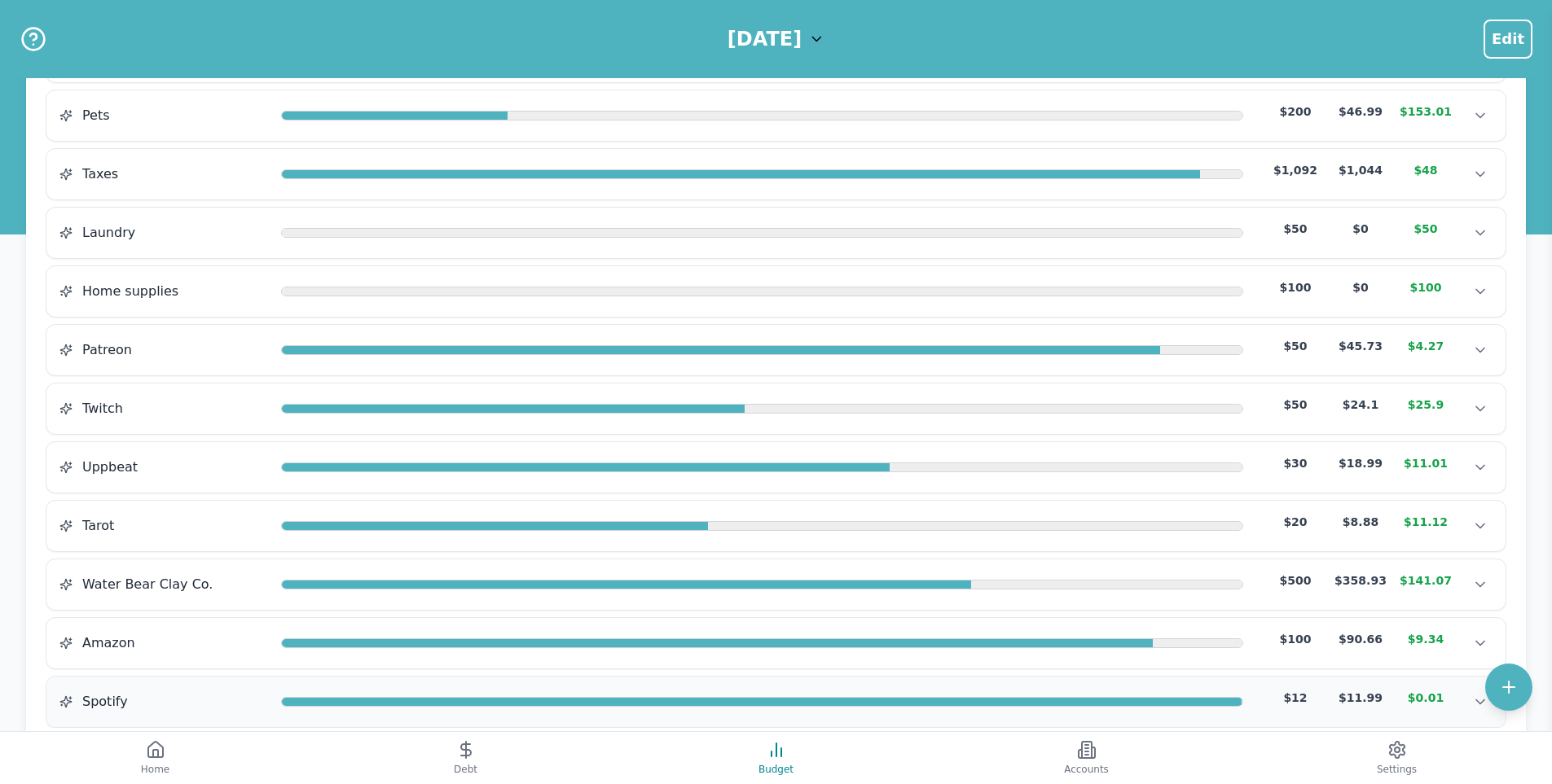
scroll to position [998, 0]
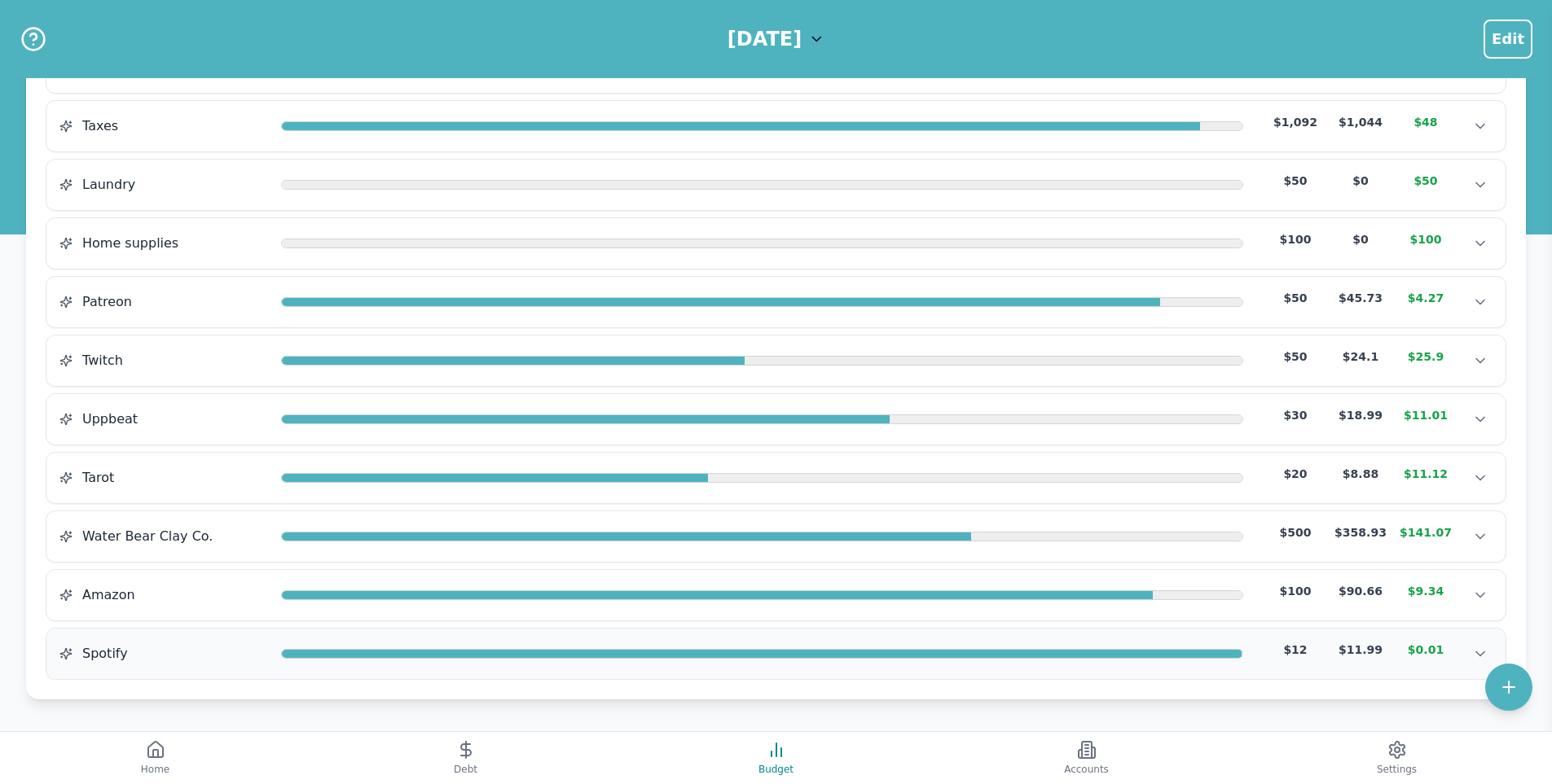
click at [423, 655] on div at bounding box center [762, 655] width 960 height 10
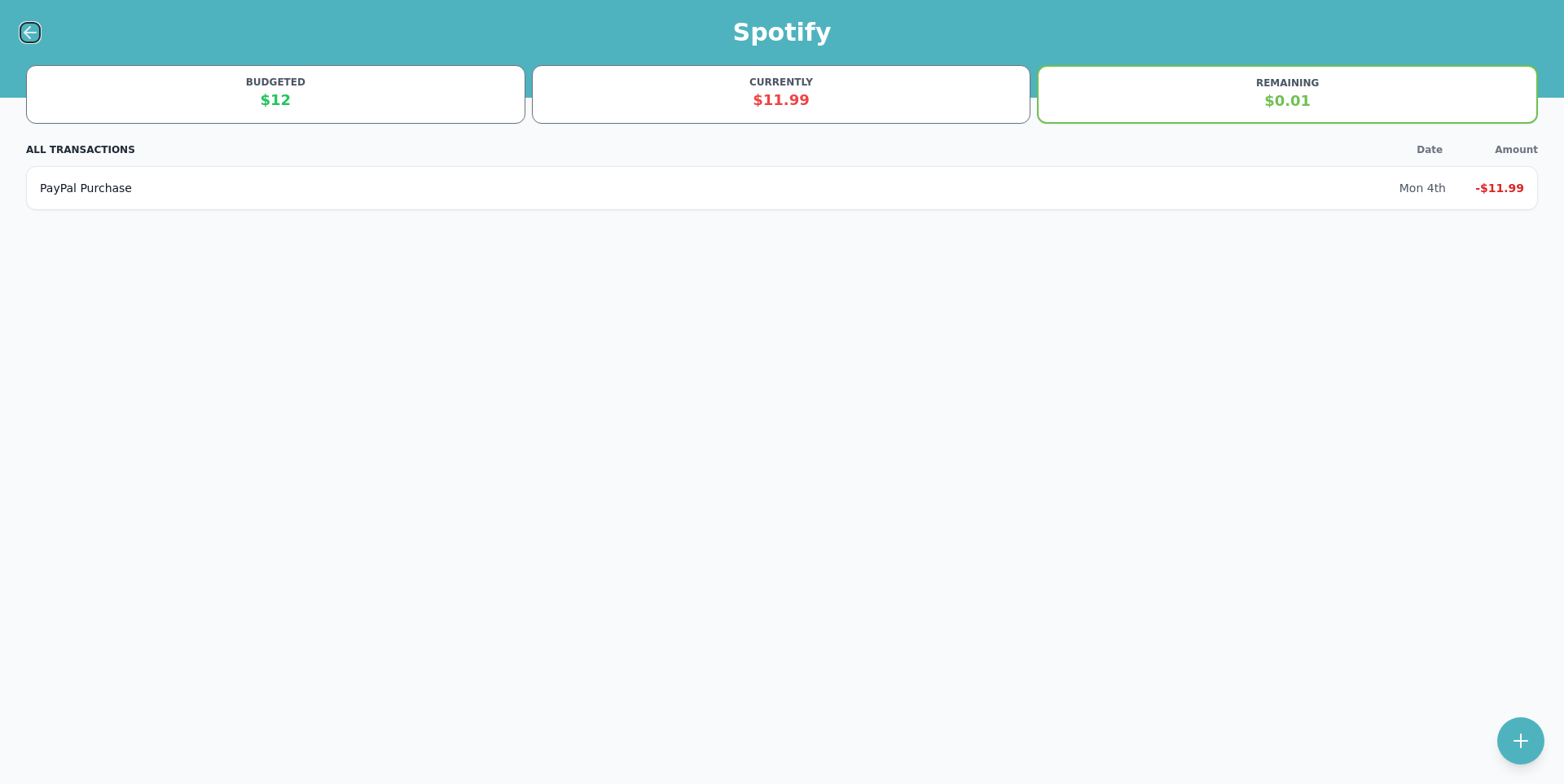
click at [21, 30] on icon at bounding box center [30, 33] width 20 height 20
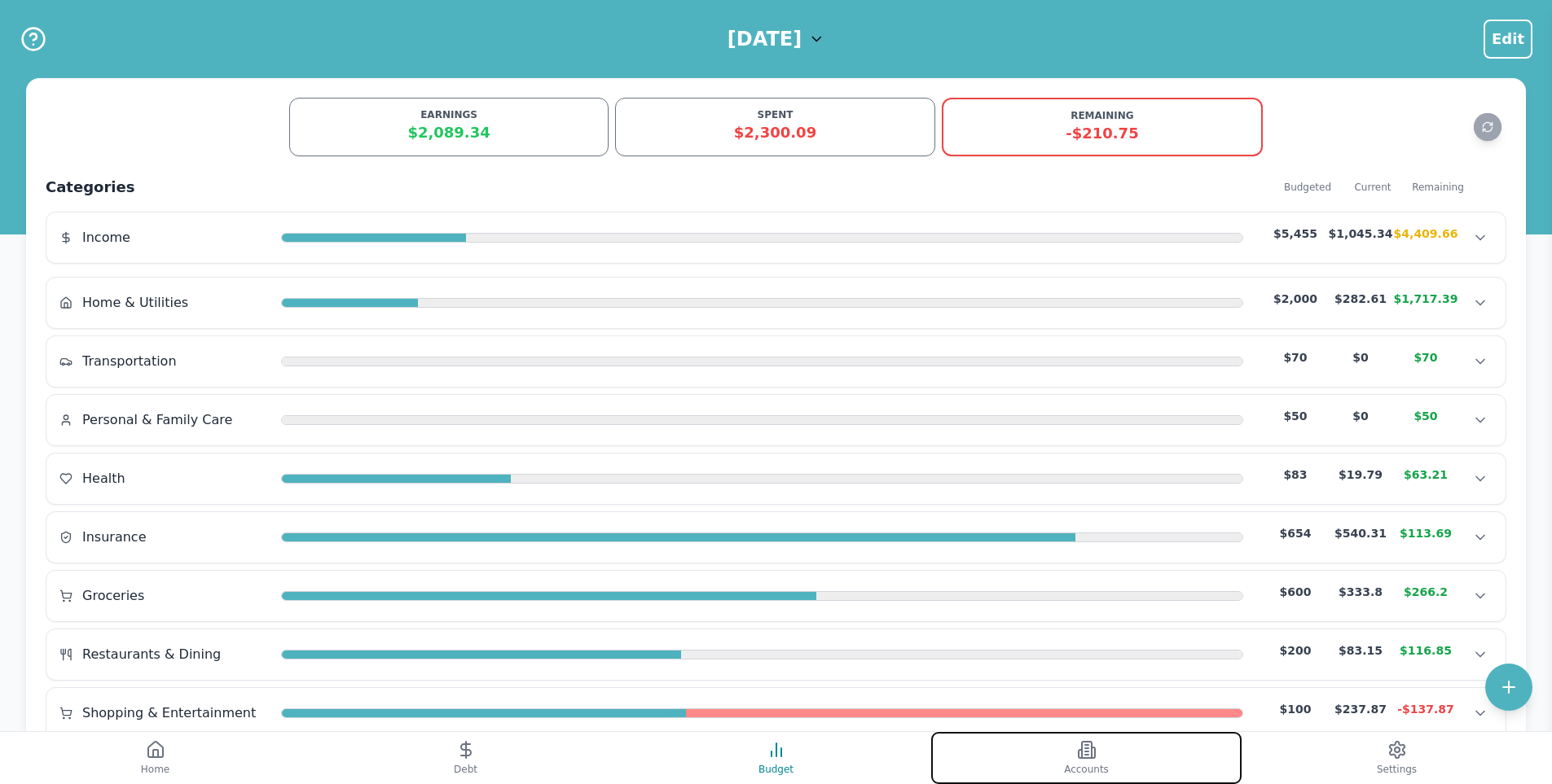
click at [1043, 764] on button "Accounts" at bounding box center [1086, 758] width 310 height 52
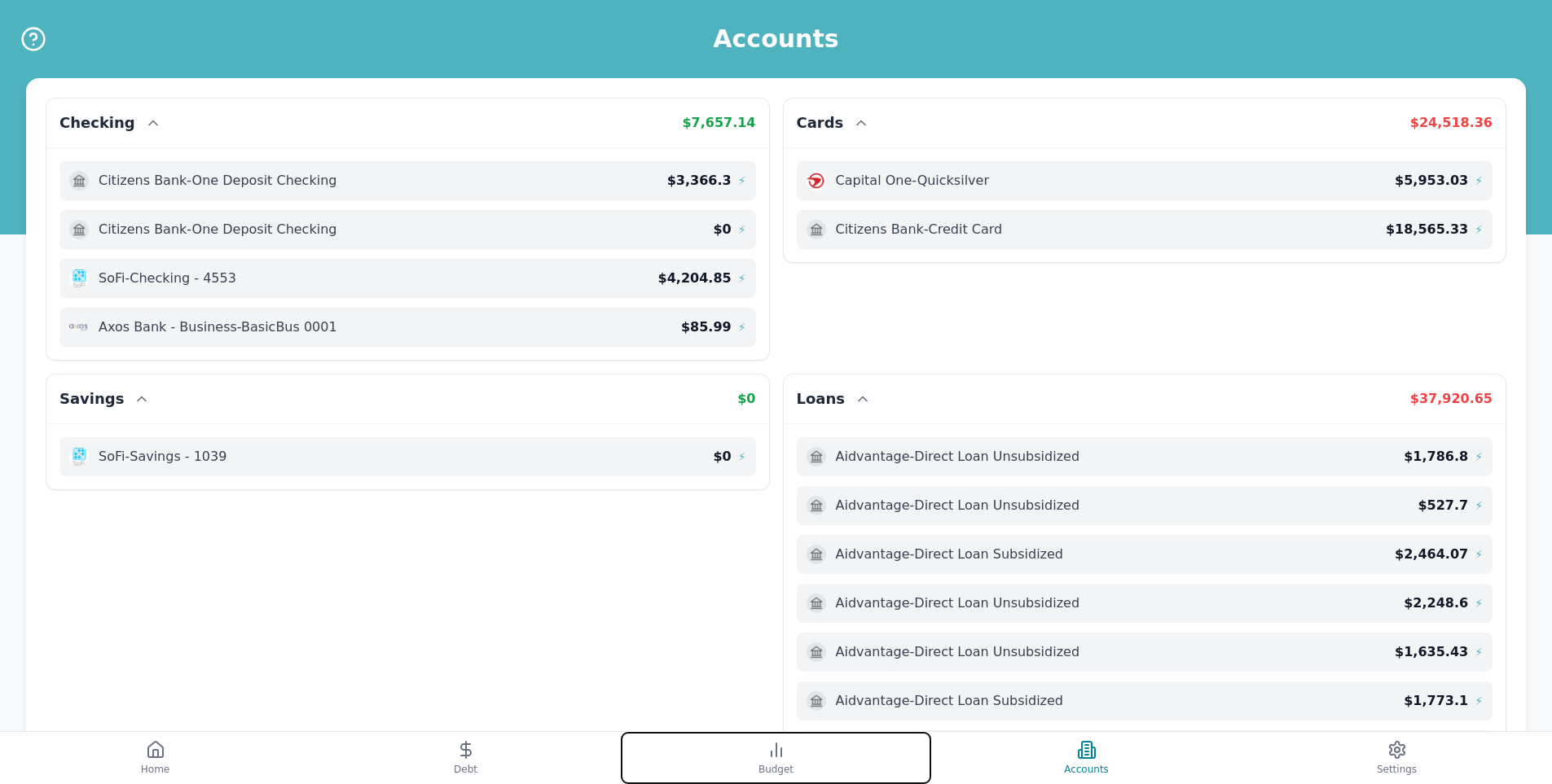
click at [800, 766] on button "Budget" at bounding box center [775, 758] width 310 height 52
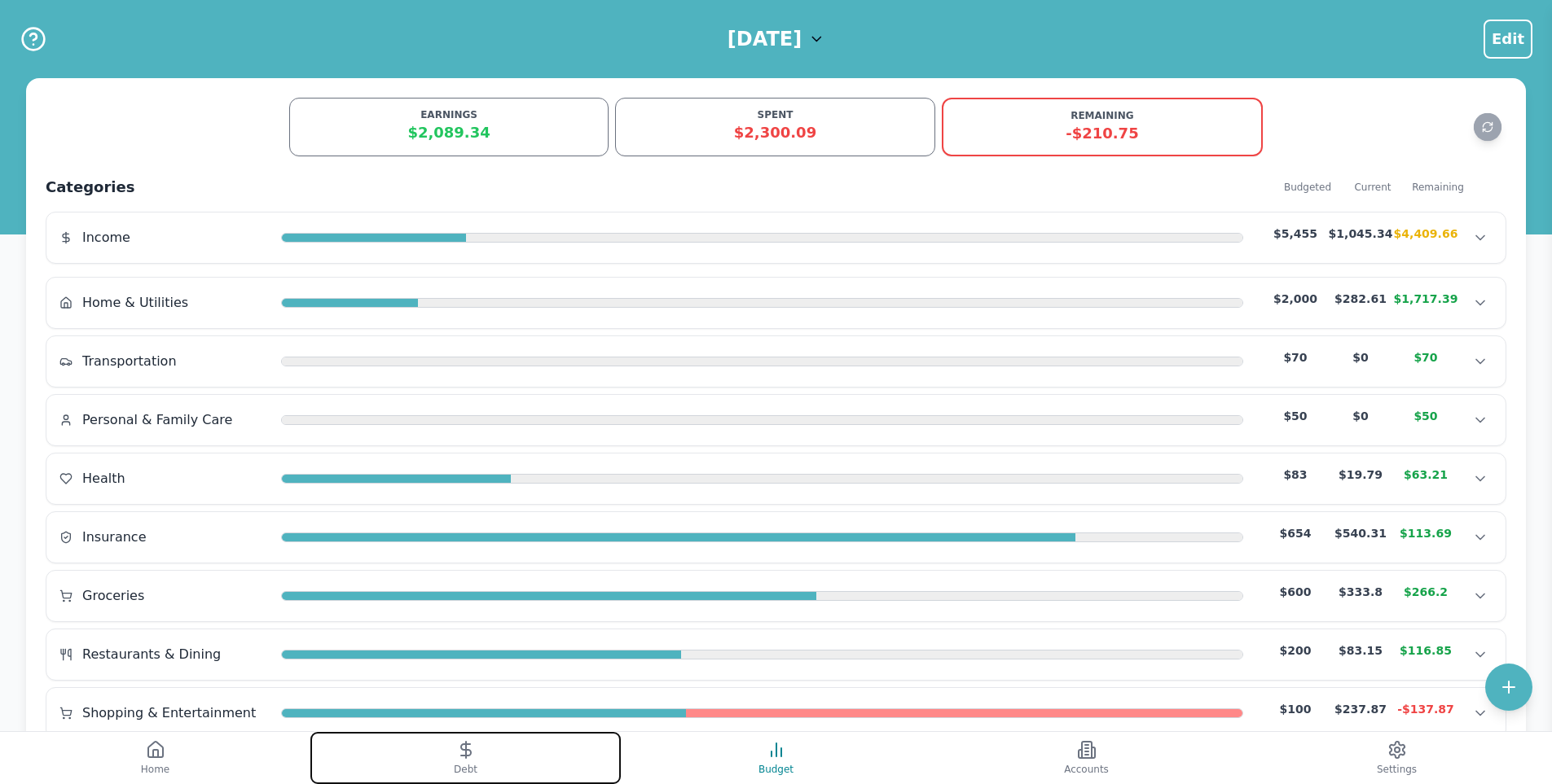
click at [500, 757] on button "Debt" at bounding box center [465, 758] width 310 height 52
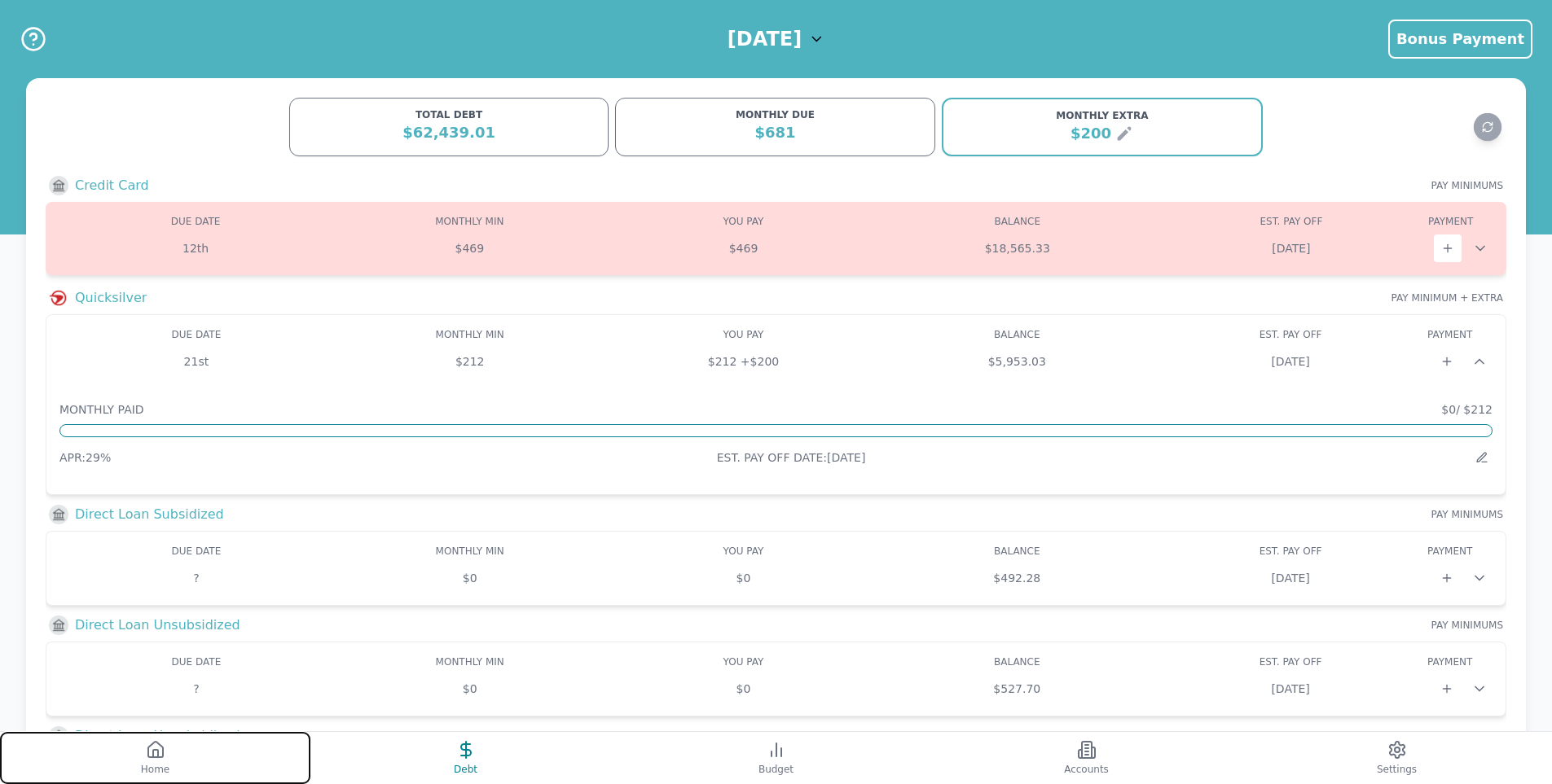
click at [203, 759] on button "Home" at bounding box center [155, 758] width 310 height 52
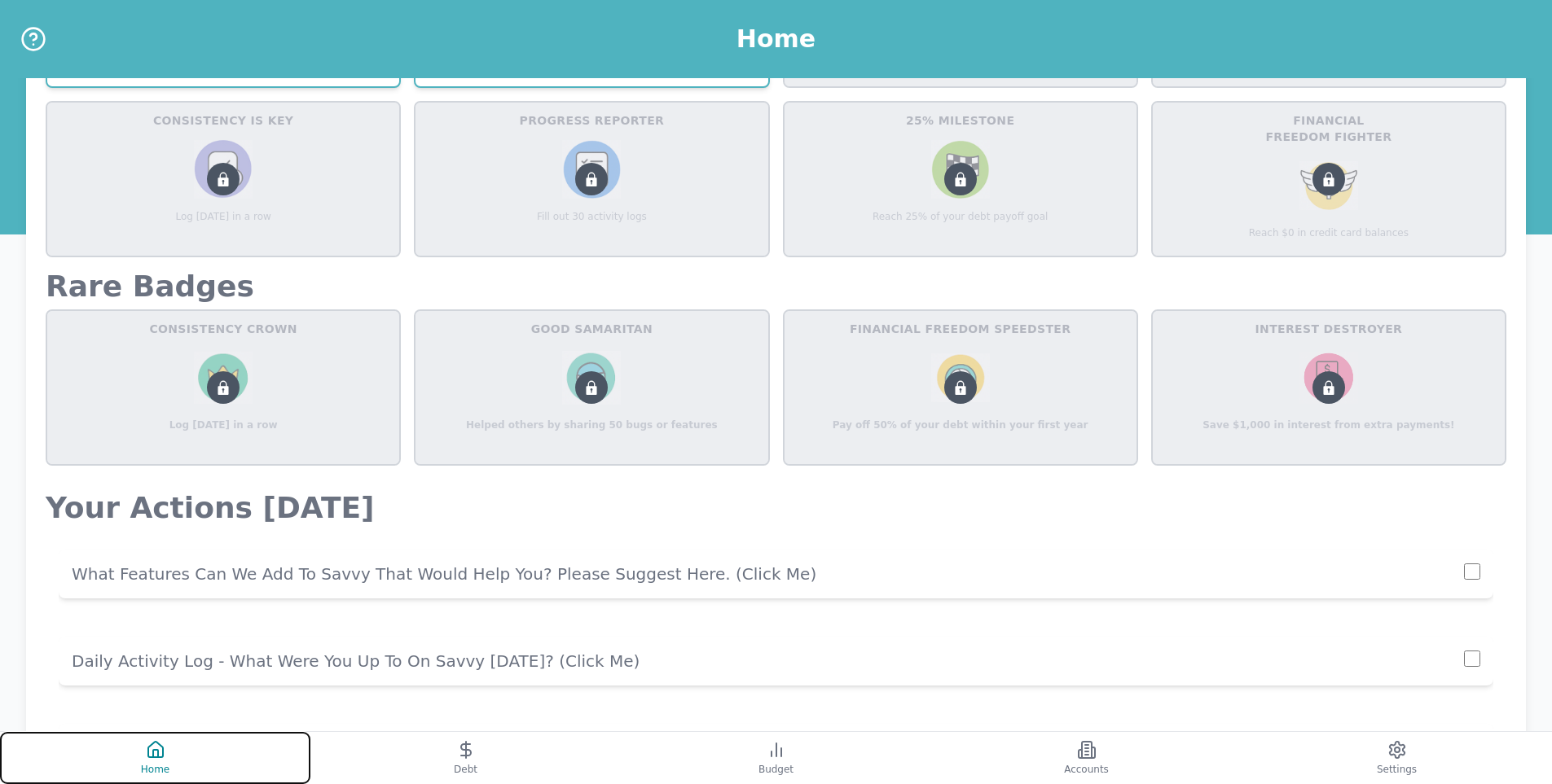
scroll to position [851, 0]
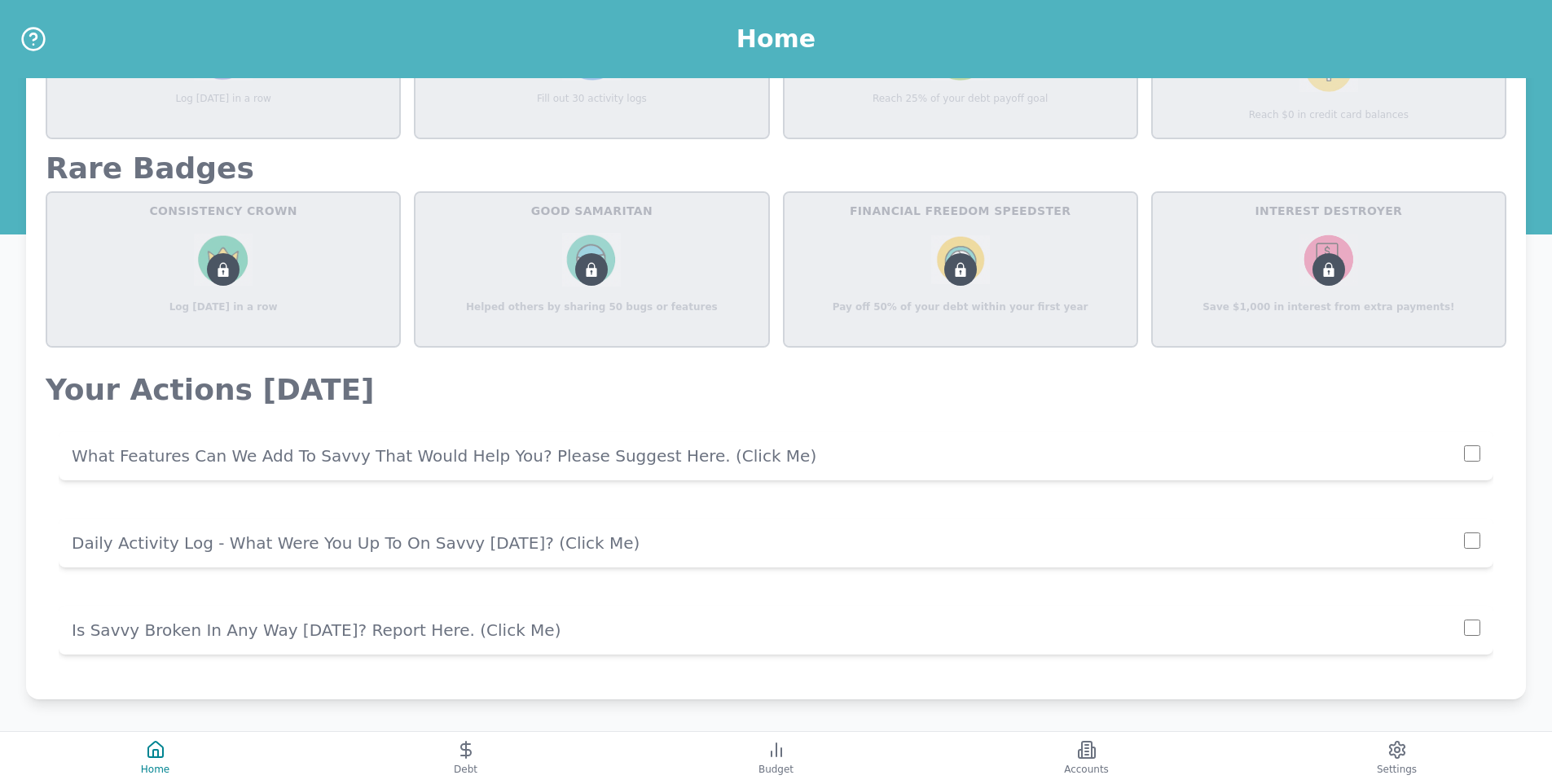
click at [300, 539] on p "Daily Activity Log - What Were You Up To On Savvy [DATE]? (click me)" at bounding box center [768, 543] width 1392 height 23
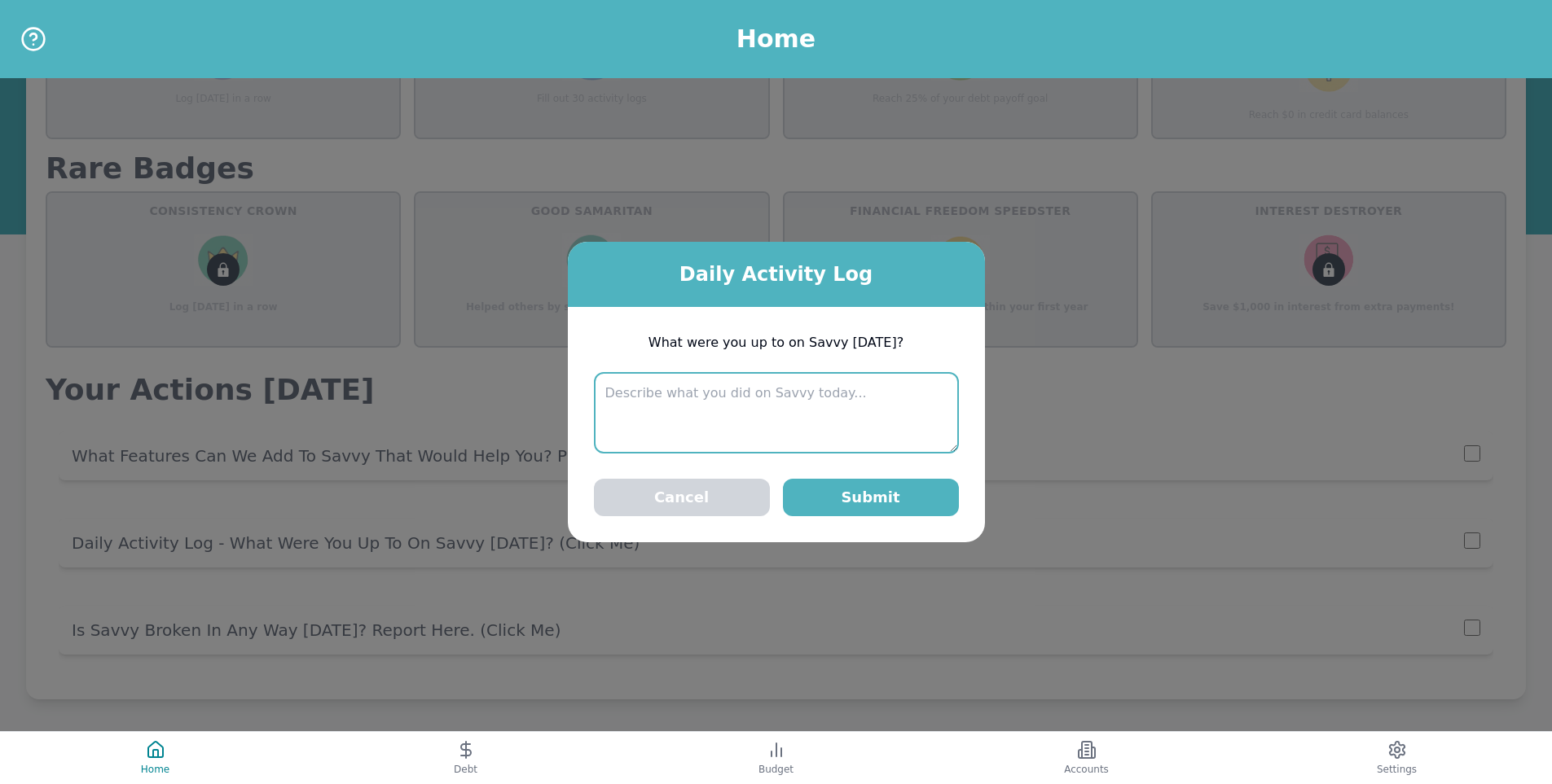
click at [679, 375] on textarea at bounding box center [776, 412] width 365 height 81
type textarea "Checking balances and recent transactions"
click at [924, 510] on button "Submit" at bounding box center [871, 498] width 176 height 38
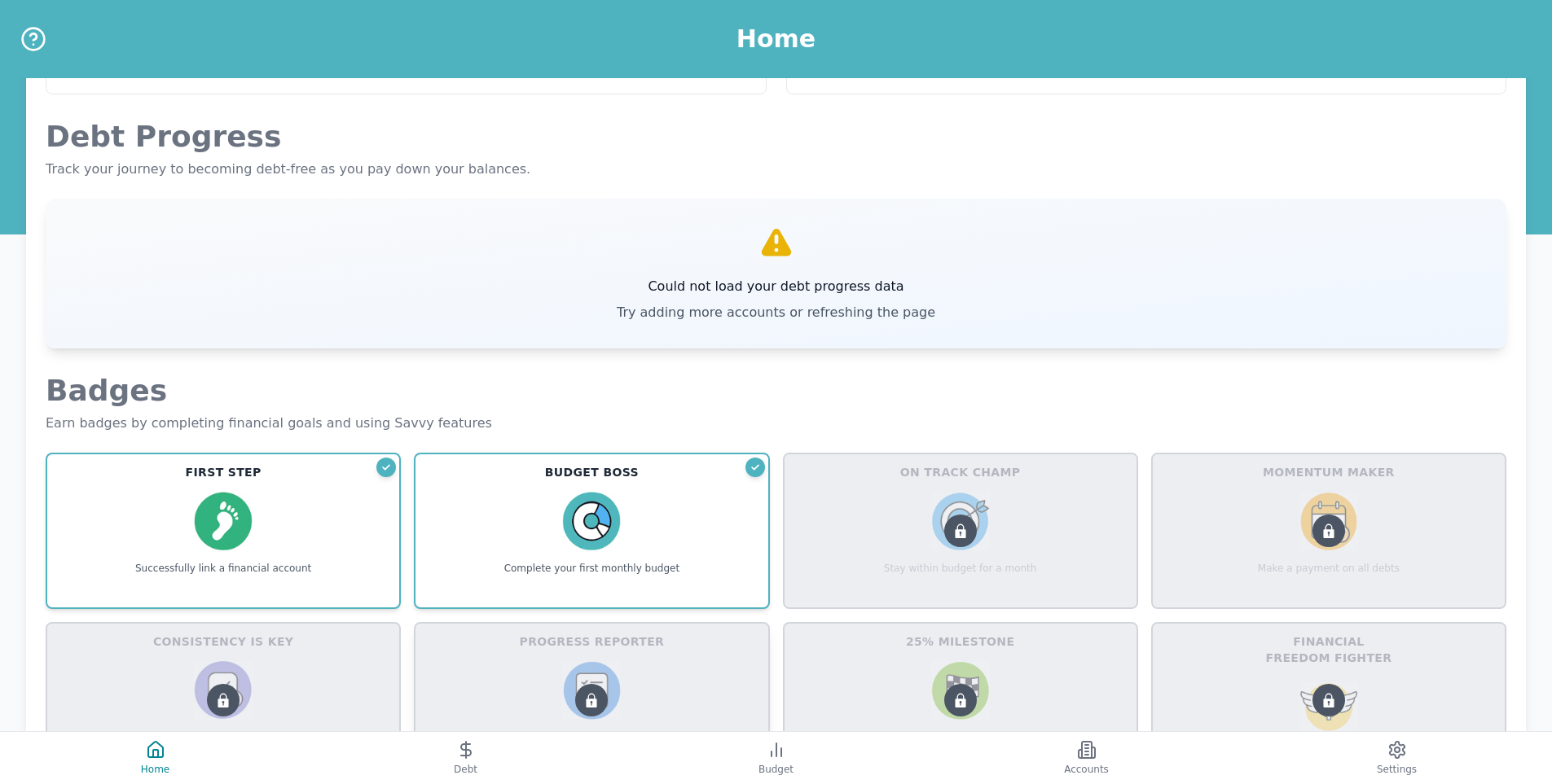
scroll to position [0, 0]
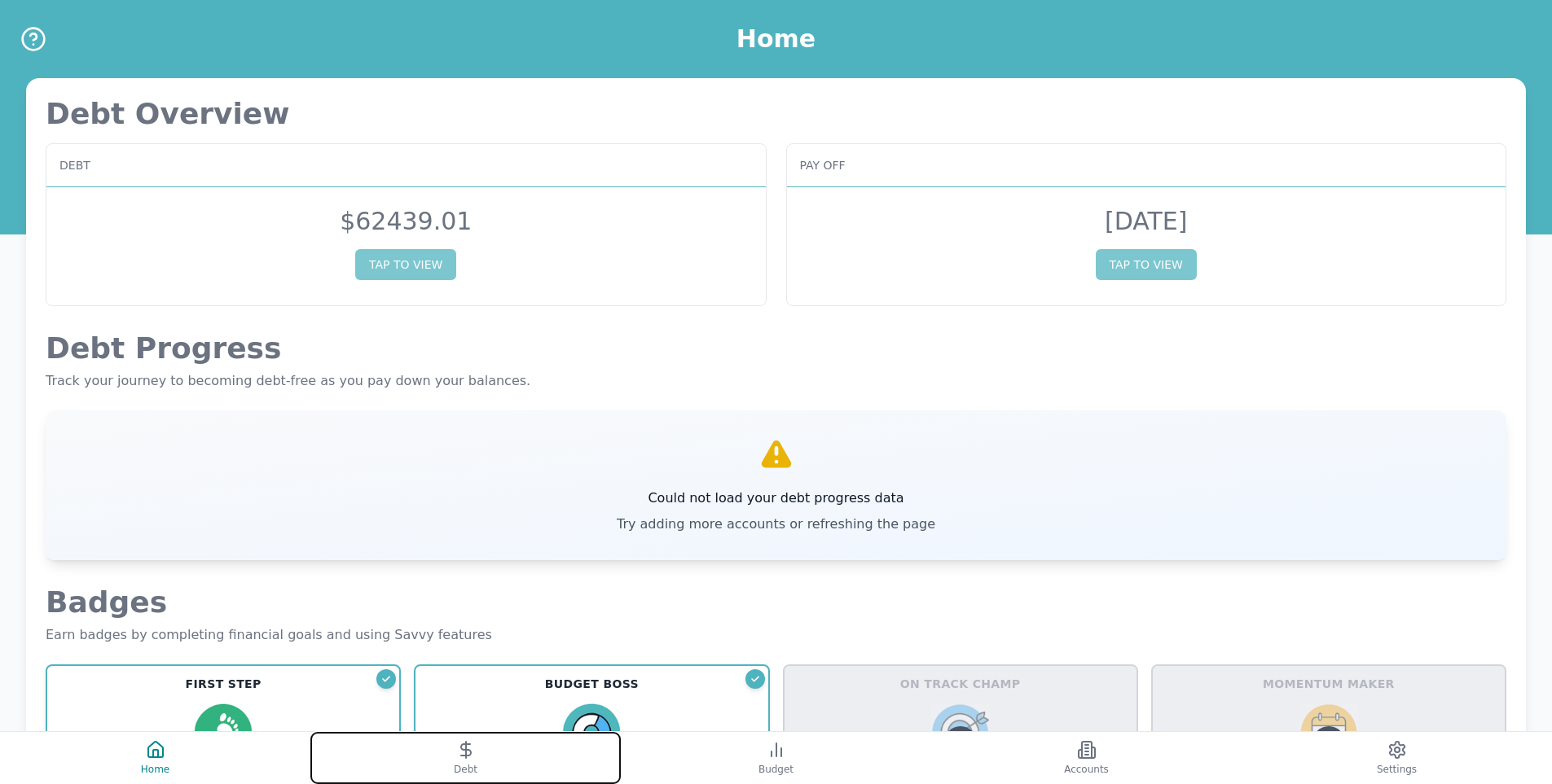
click at [467, 741] on icon at bounding box center [466, 750] width 20 height 20
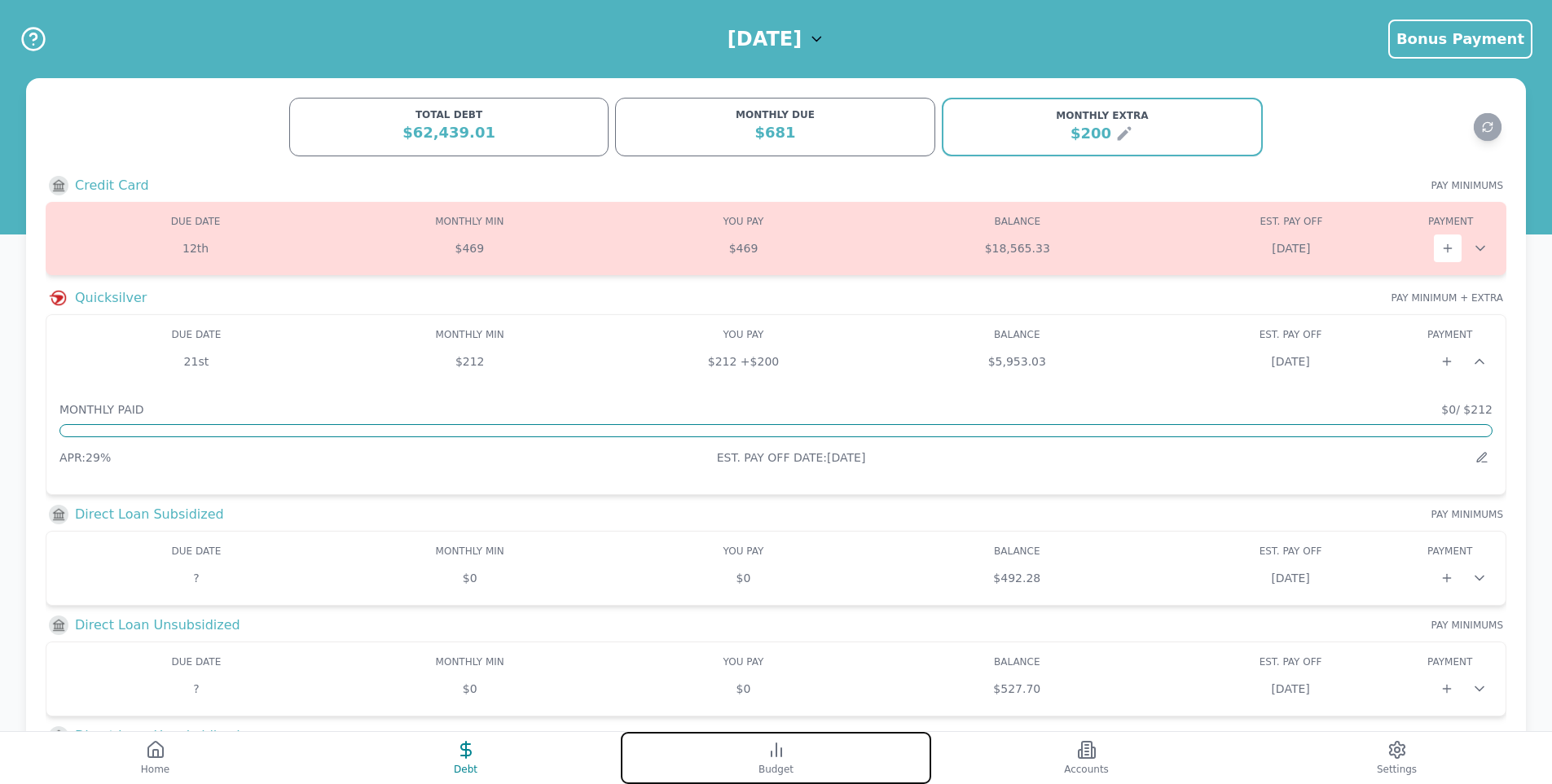
click at [778, 751] on icon at bounding box center [777, 750] width 20 height 20
